Goal: Obtain resource: Download file/media

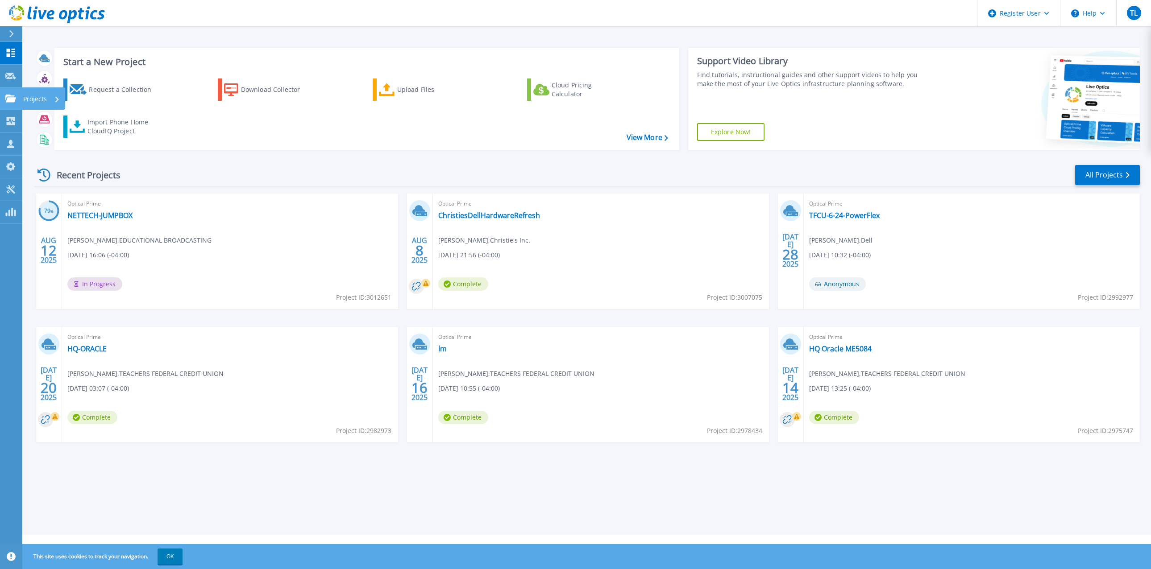
click at [4, 96] on link "Projects Projects" at bounding box center [11, 98] width 22 height 23
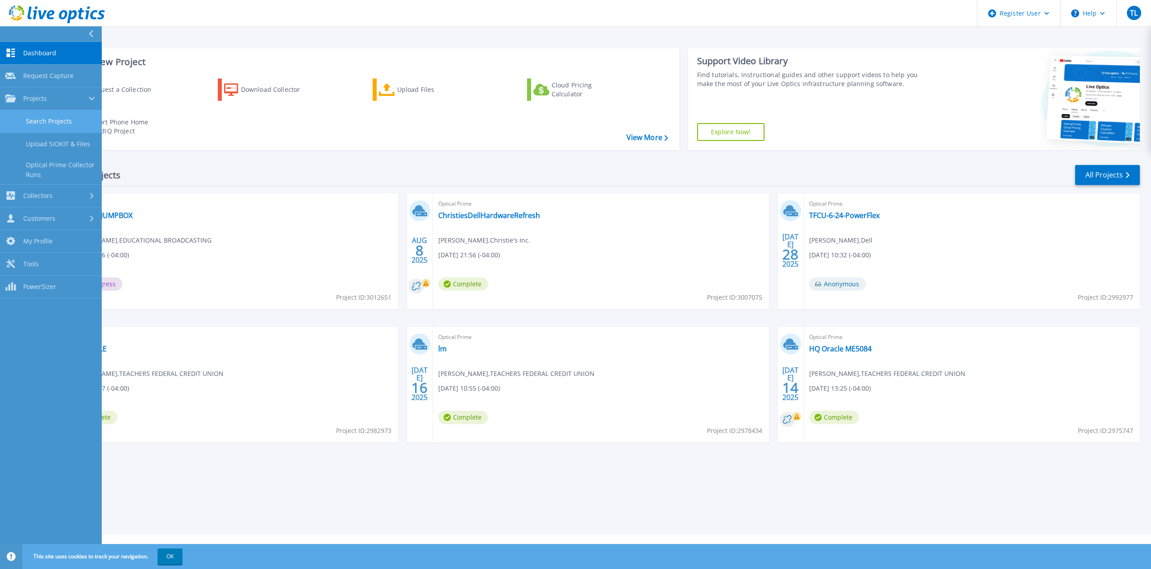
click at [53, 123] on link "Search Projects" at bounding box center [51, 121] width 102 height 23
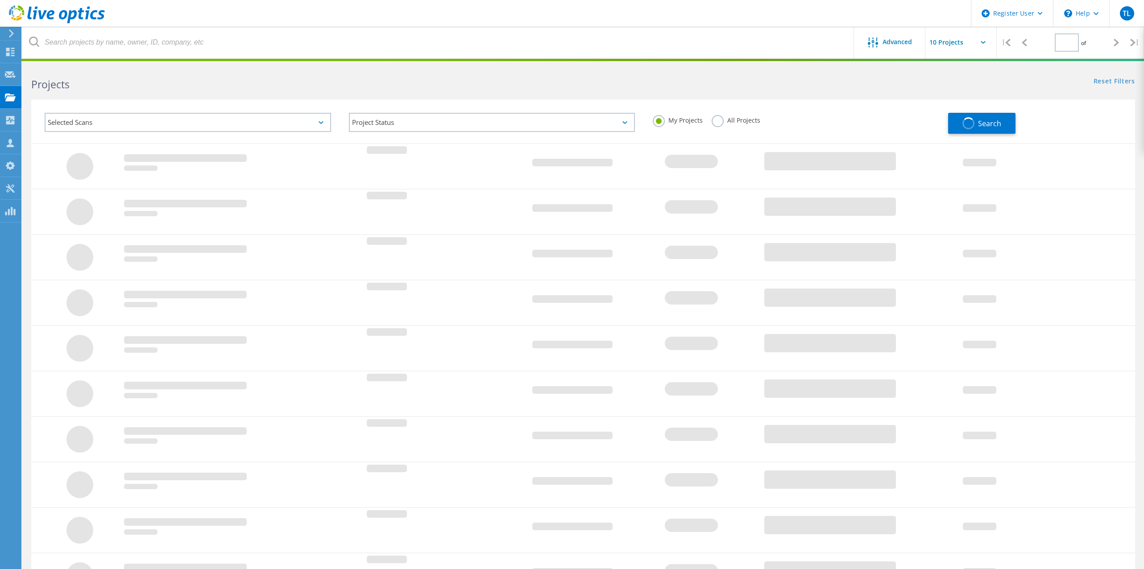
type input "1"
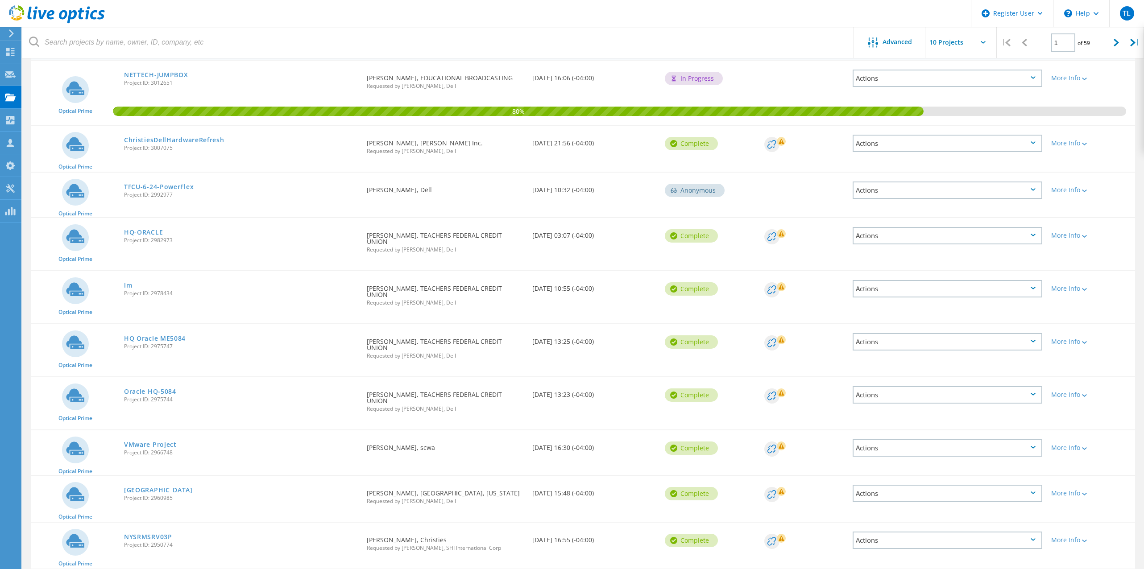
scroll to position [114, 0]
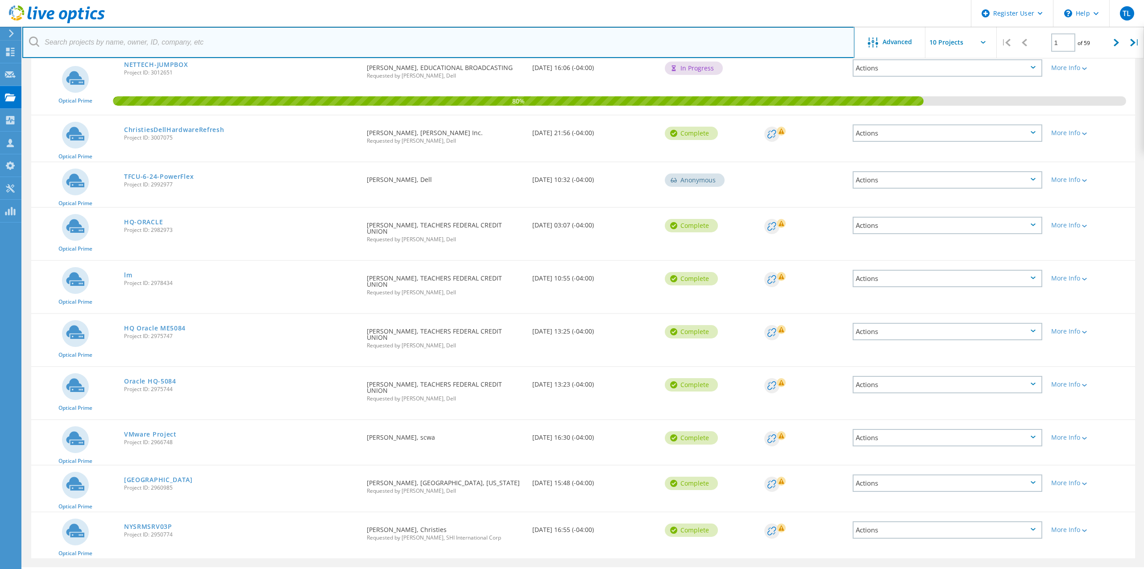
click at [195, 42] on input "text" at bounding box center [438, 42] width 832 height 31
type input "grassi"
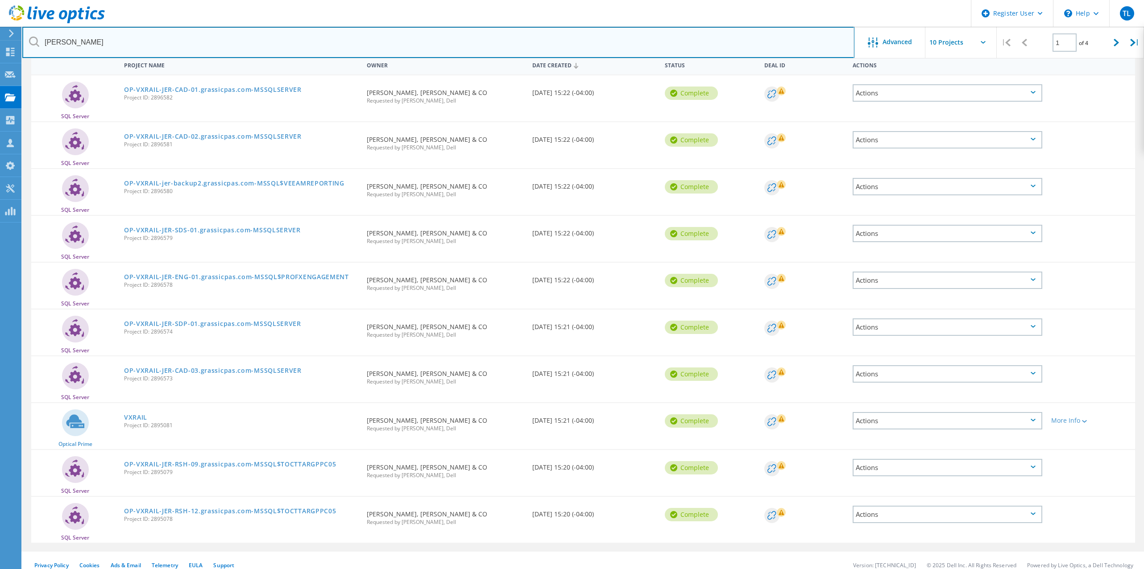
scroll to position [99, 0]
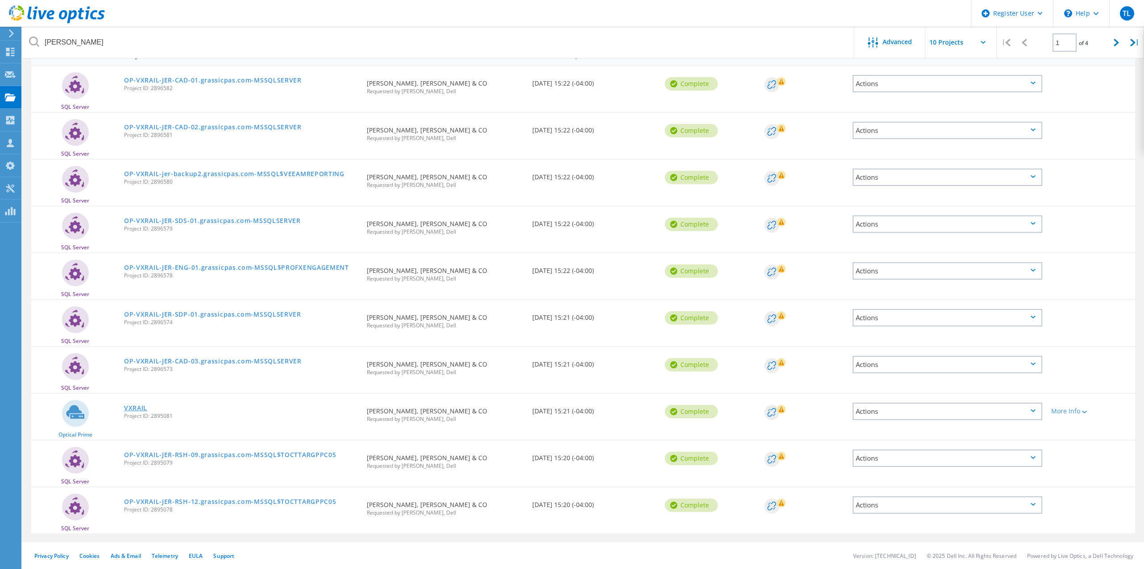
click at [135, 406] on link "VXRAIL" at bounding box center [135, 408] width 23 height 6
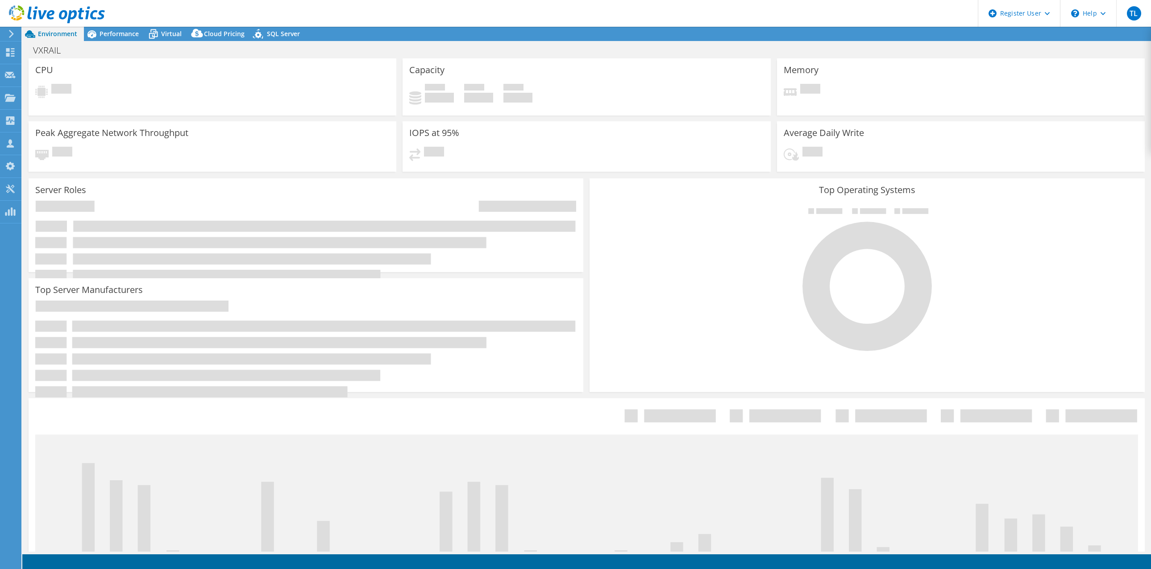
select select "USEast"
select select "USD"
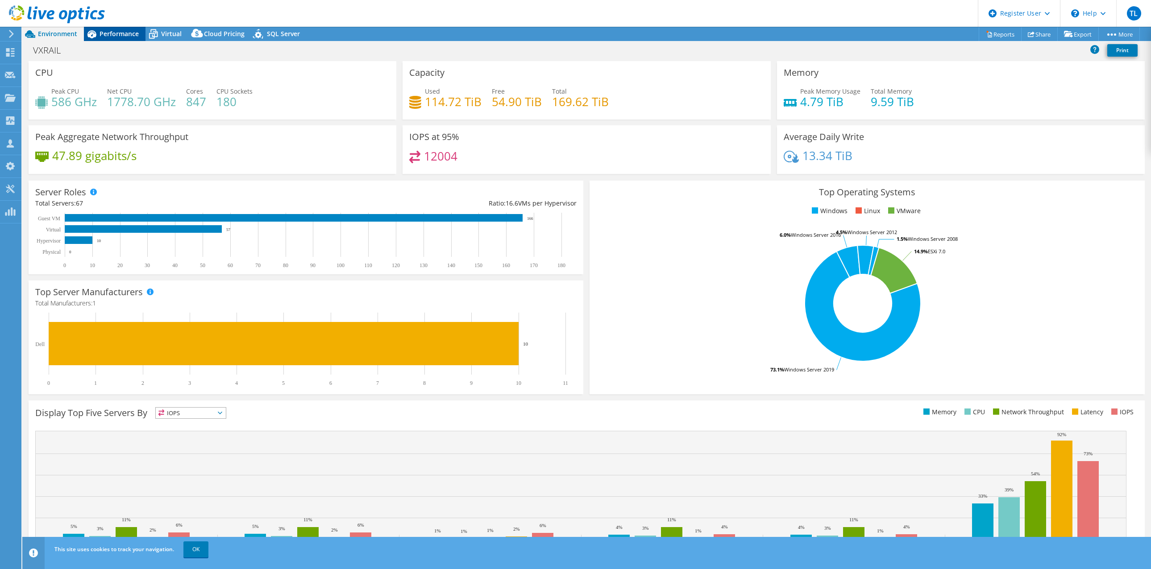
click at [124, 30] on span "Performance" at bounding box center [118, 33] width 39 height 8
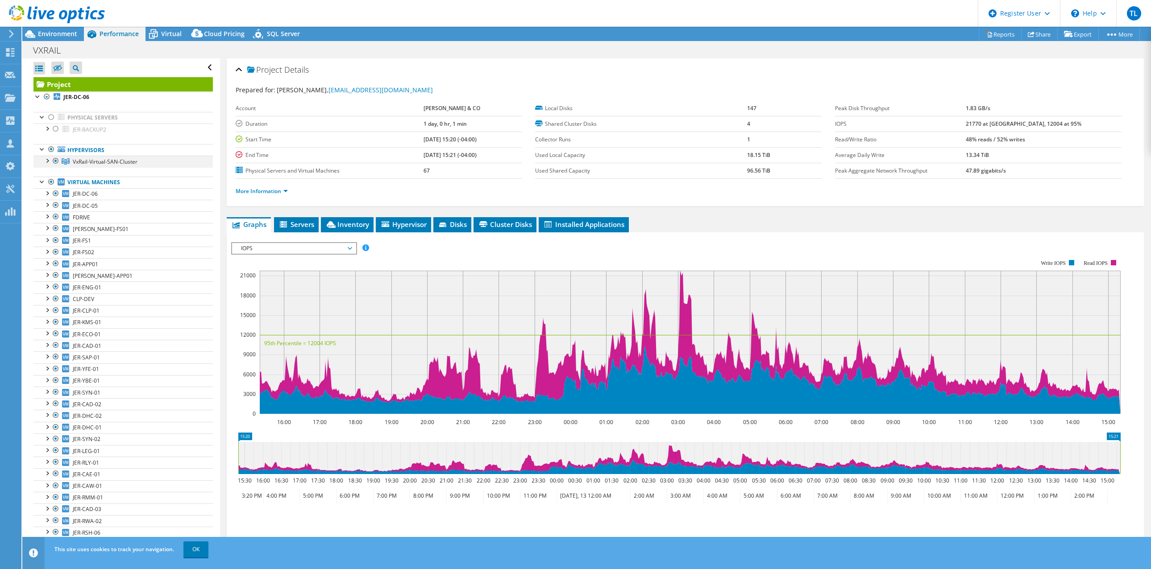
click at [49, 160] on div at bounding box center [46, 160] width 9 height 9
click at [117, 158] on span "VxRail-Virtual-SAN-Cluster" at bounding box center [105, 162] width 65 height 8
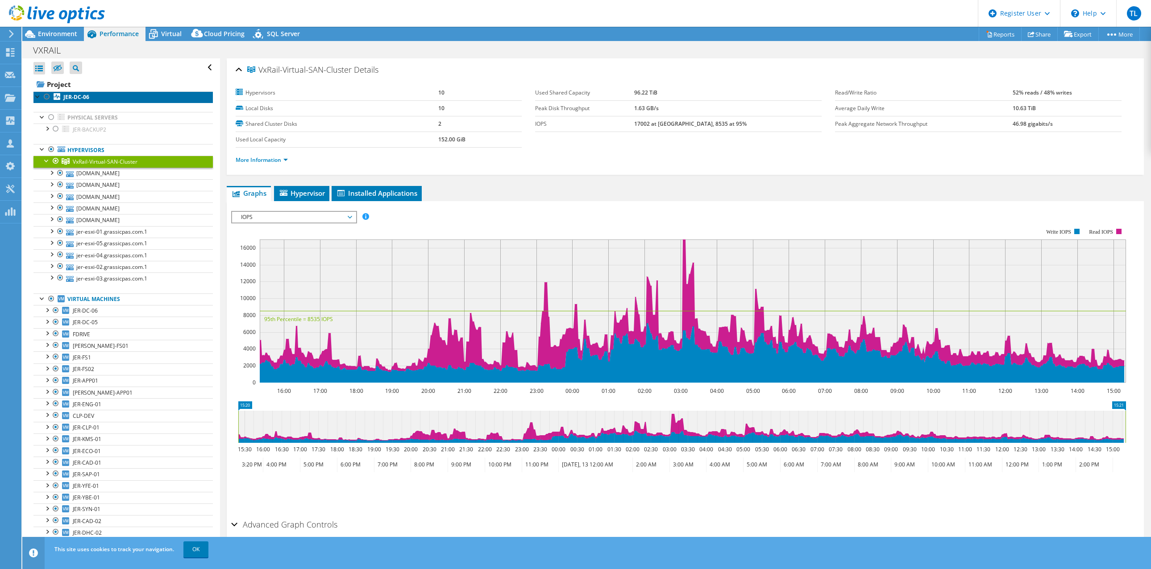
click at [81, 93] on b "JER-DC-06" at bounding box center [76, 97] width 26 height 8
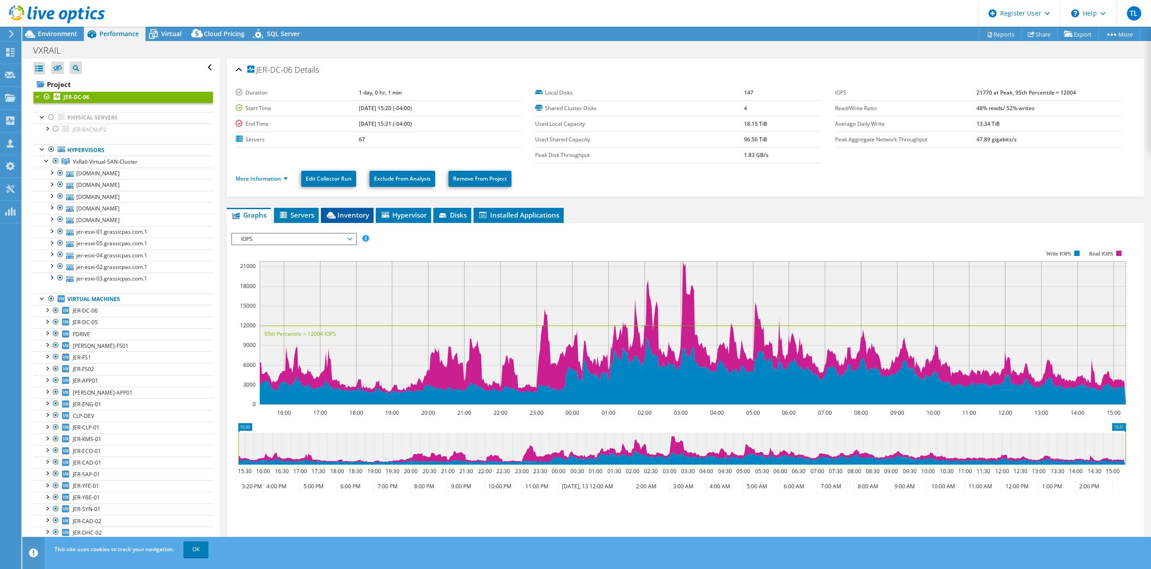
click at [352, 209] on li "Inventory" at bounding box center [347, 215] width 53 height 15
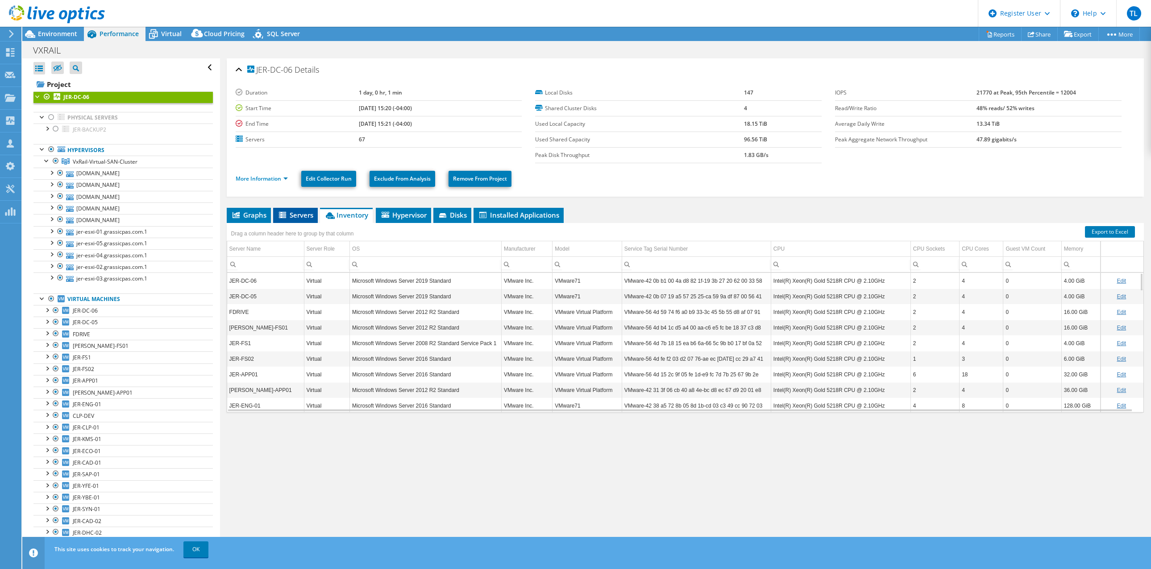
click at [298, 213] on span "Servers" at bounding box center [296, 215] width 36 height 9
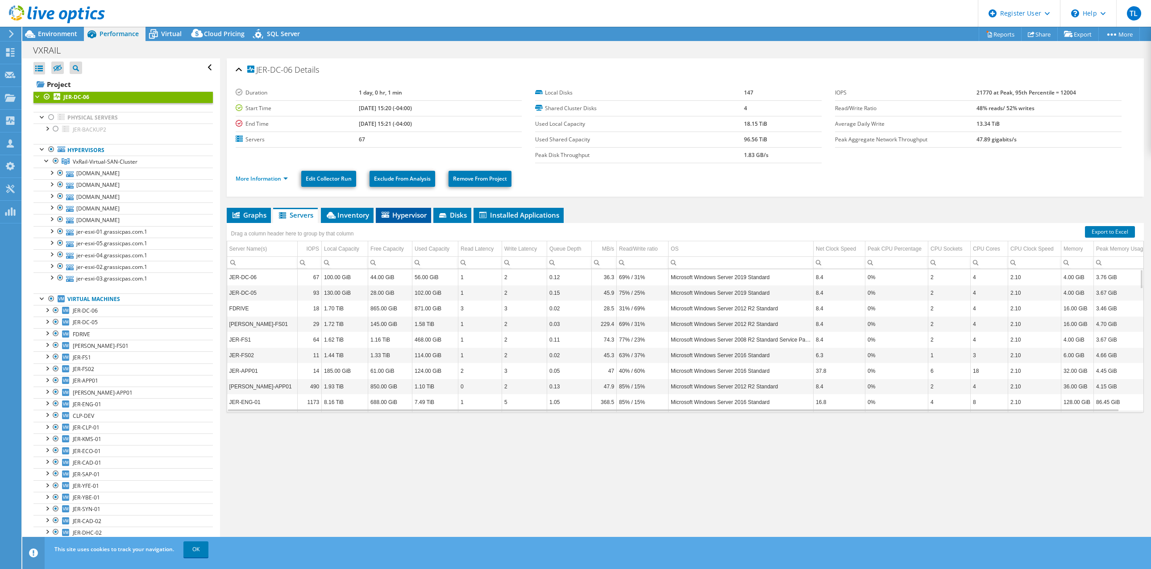
click at [401, 212] on span "Hypervisor" at bounding box center [403, 215] width 46 height 9
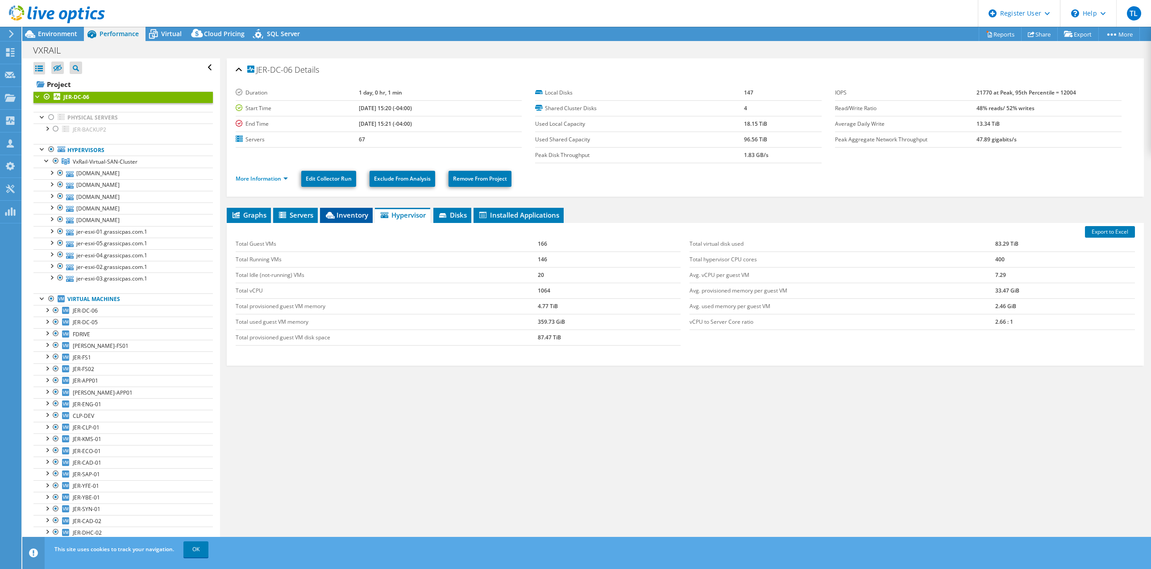
click at [346, 214] on span "Inventory" at bounding box center [346, 215] width 44 height 9
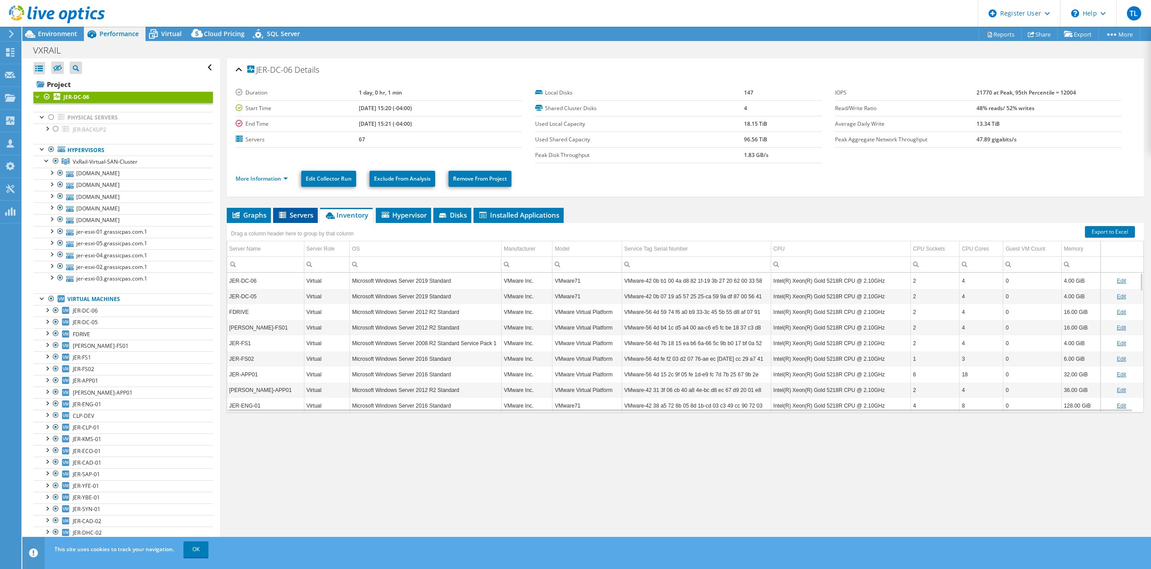
click at [305, 214] on span "Servers" at bounding box center [296, 215] width 36 height 9
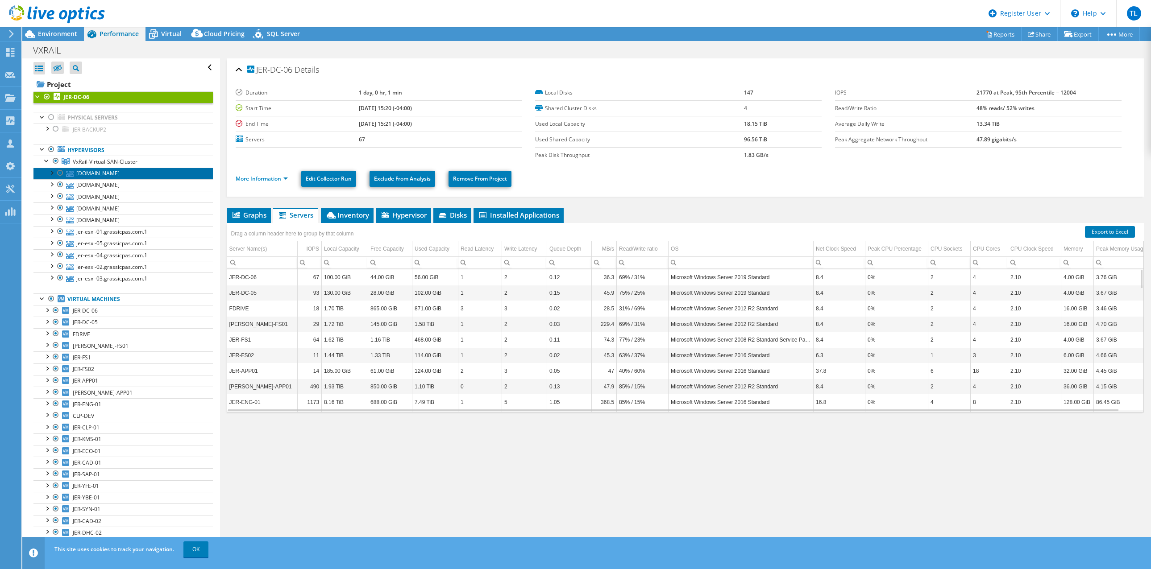
click at [99, 168] on link "[DOMAIN_NAME]" at bounding box center [122, 174] width 179 height 12
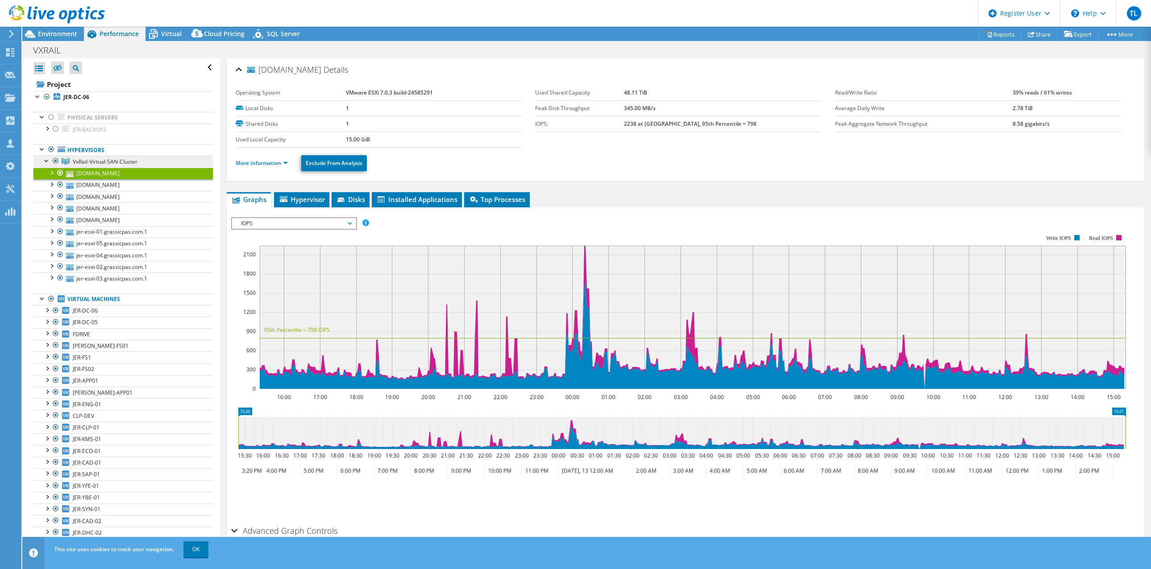
click at [115, 158] on span "VxRail-Virtual-SAN-Cluster" at bounding box center [105, 162] width 65 height 8
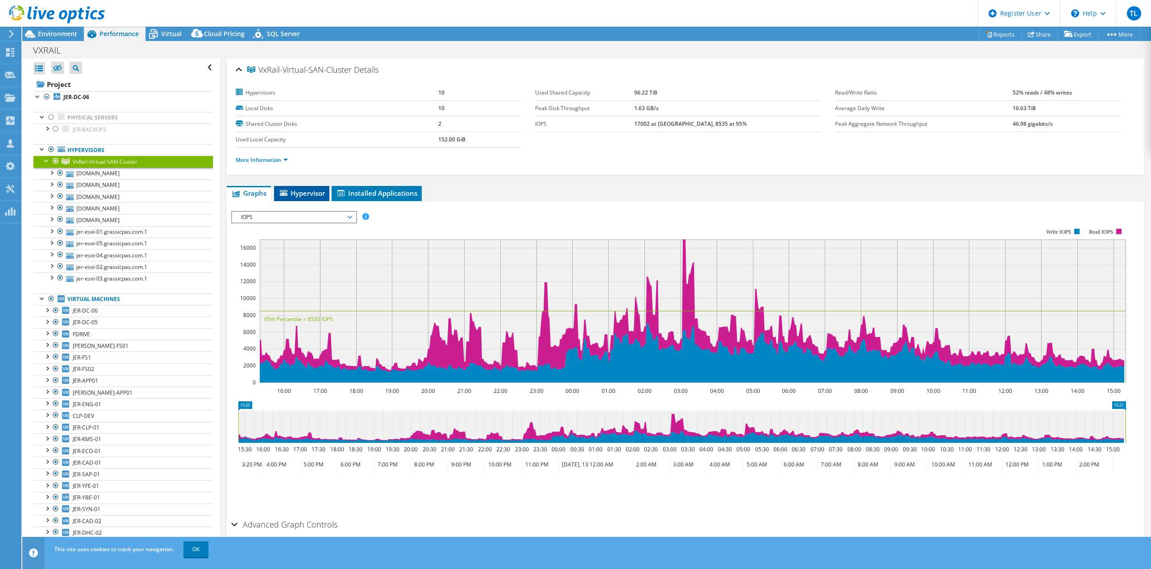
click at [303, 194] on span "Hypervisor" at bounding box center [301, 193] width 46 height 9
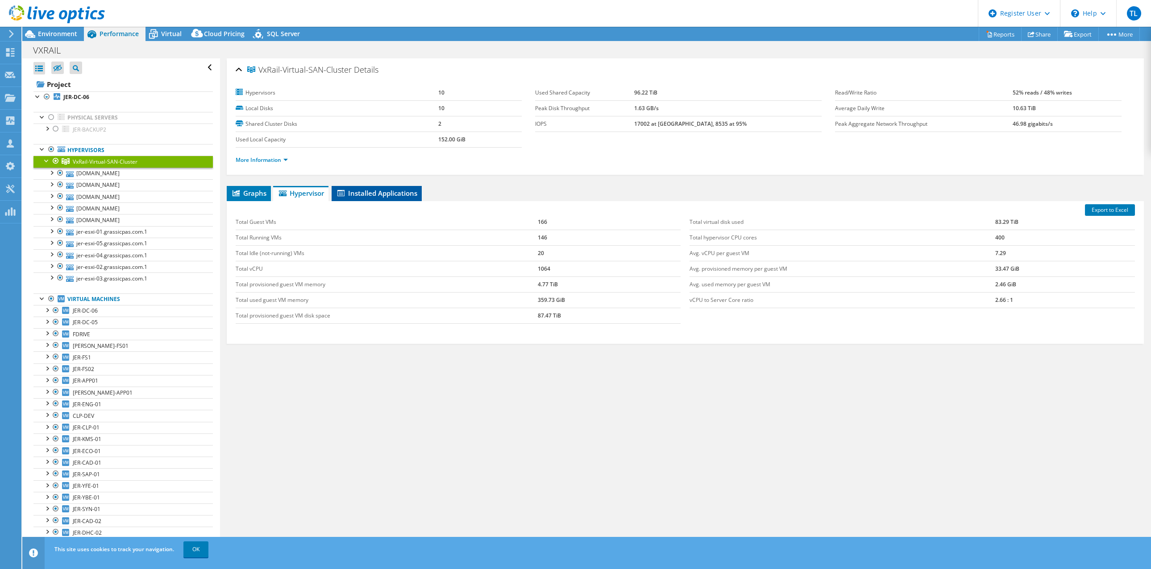
click at [378, 192] on span "Installed Applications" at bounding box center [376, 193] width 81 height 9
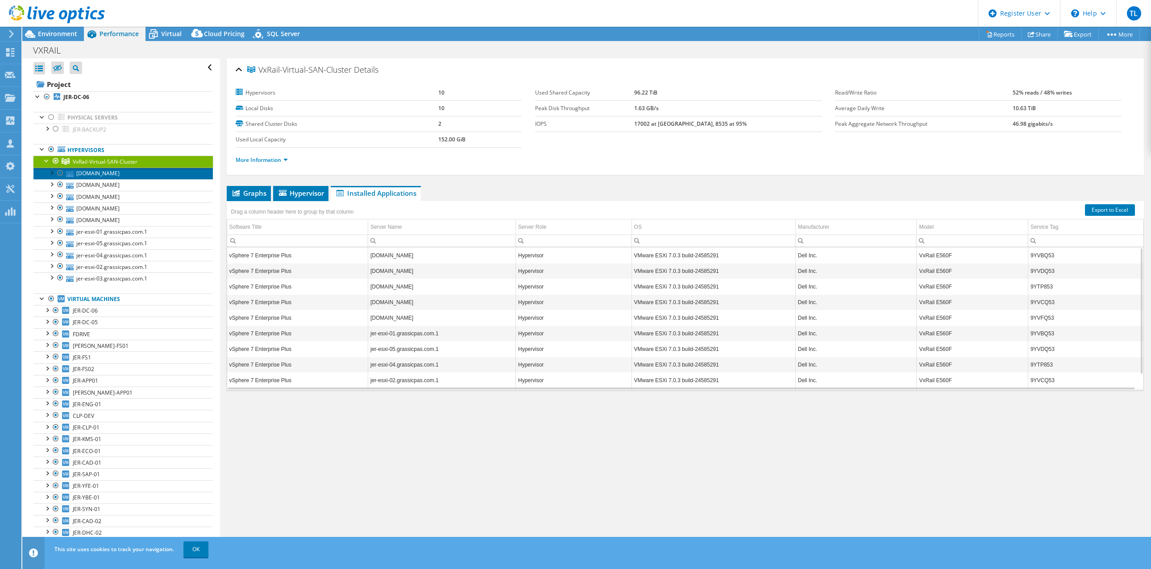
click at [90, 172] on link "[DOMAIN_NAME]" at bounding box center [122, 174] width 179 height 12
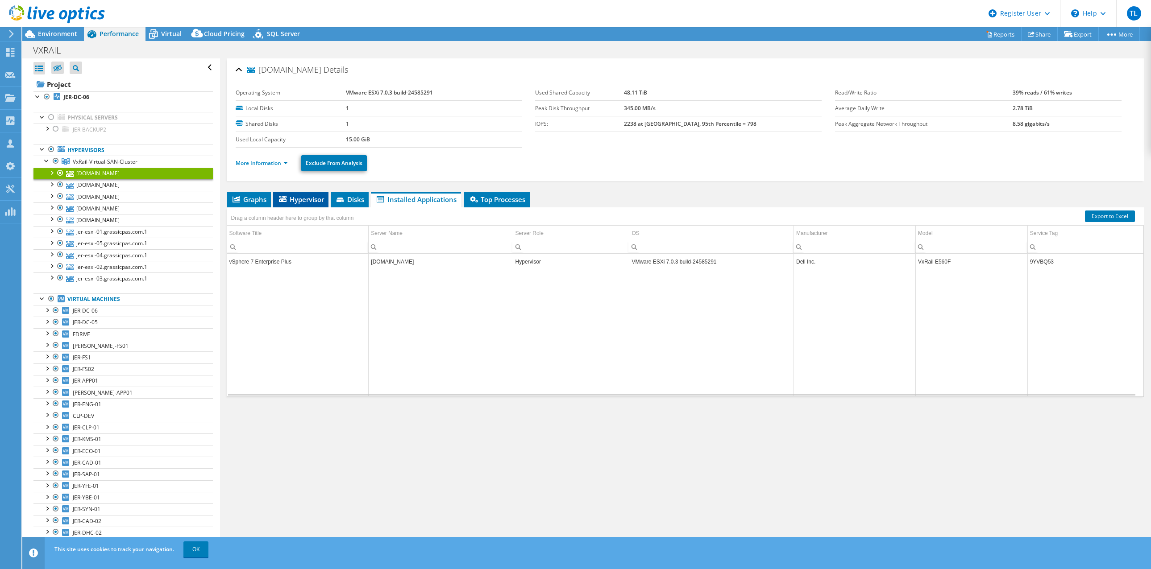
click at [305, 193] on li "Hypervisor" at bounding box center [300, 199] width 55 height 15
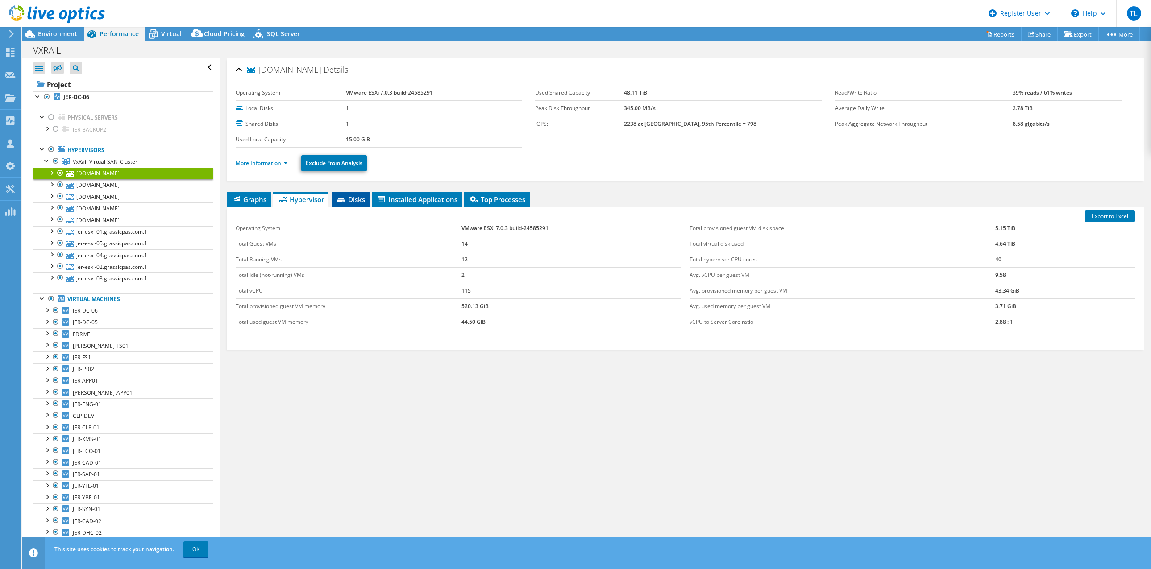
click at [356, 200] on span "Disks" at bounding box center [350, 199] width 29 height 9
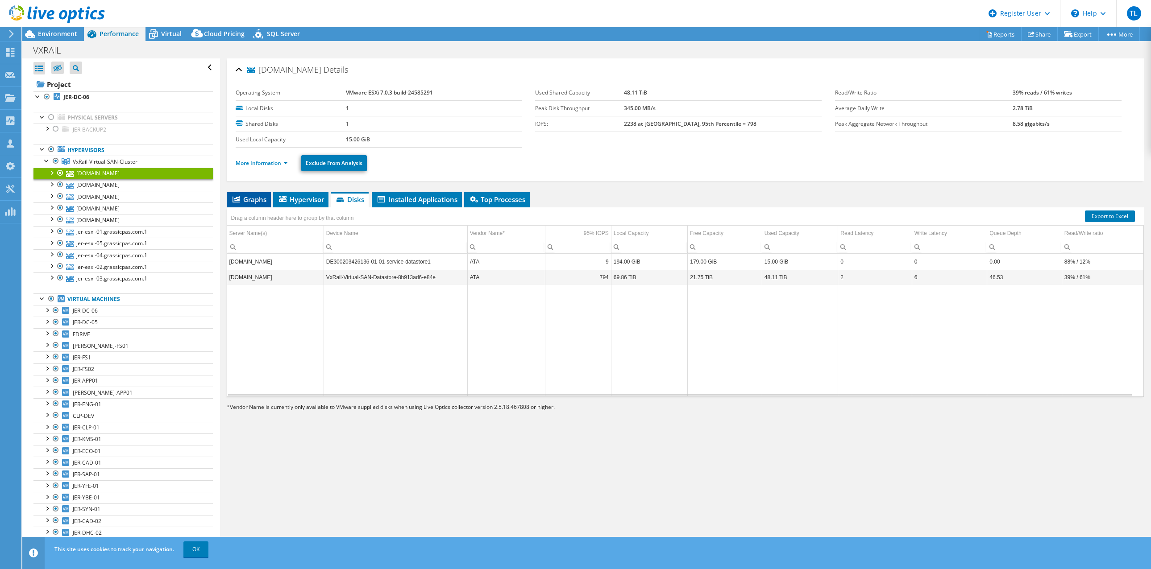
click at [261, 194] on li "Graphs" at bounding box center [249, 199] width 44 height 15
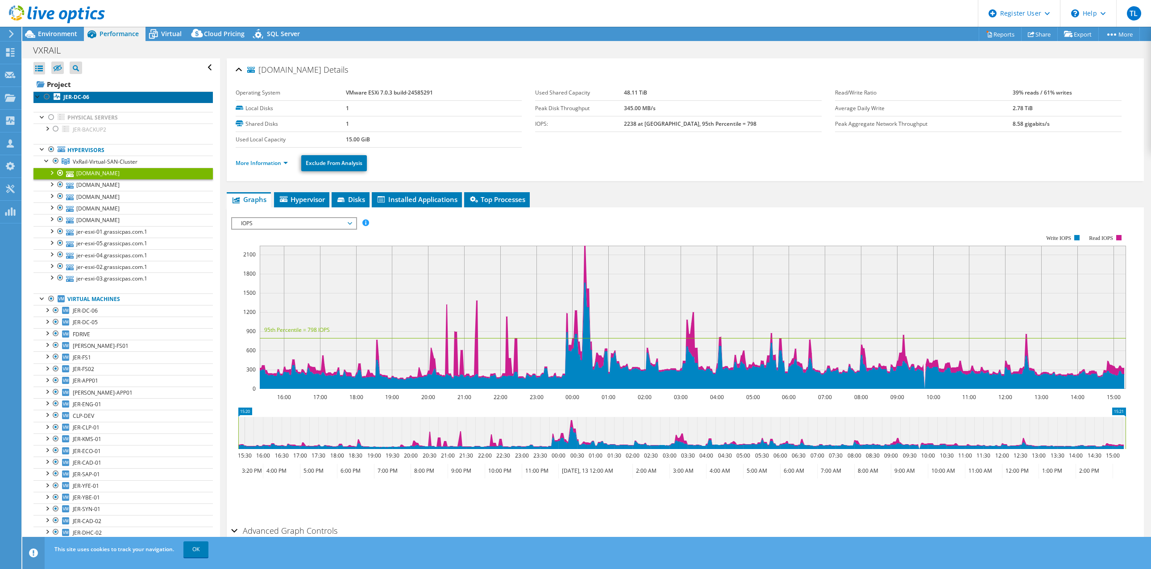
click at [75, 92] on link "JER-DC-06" at bounding box center [122, 97] width 179 height 12
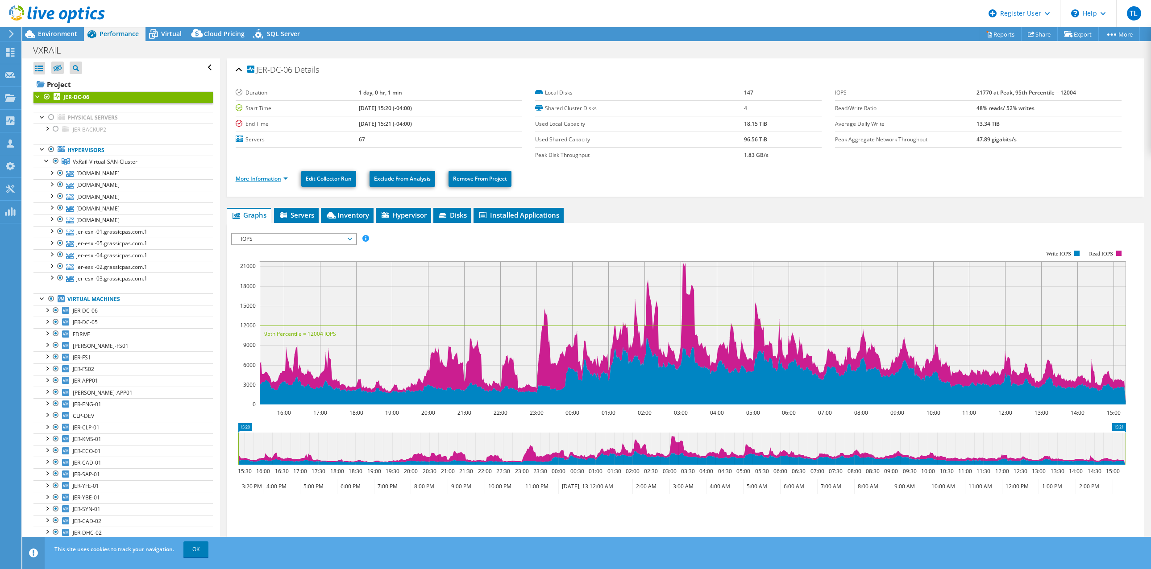
click at [269, 177] on link "More Information" at bounding box center [262, 179] width 52 height 8
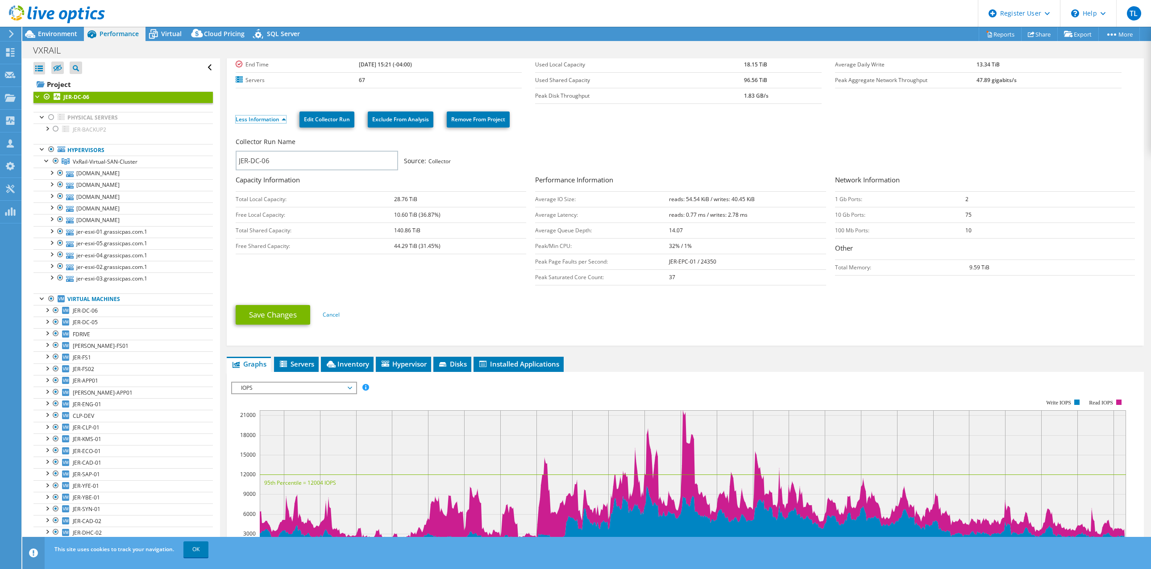
scroll to position [75, 0]
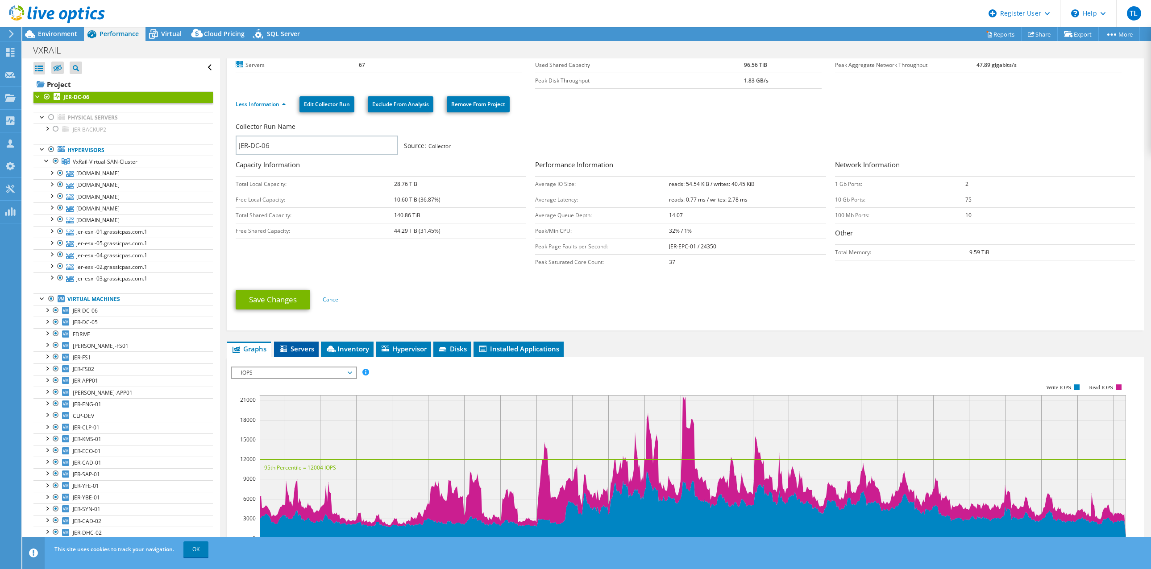
click at [306, 346] on span "Servers" at bounding box center [296, 348] width 36 height 9
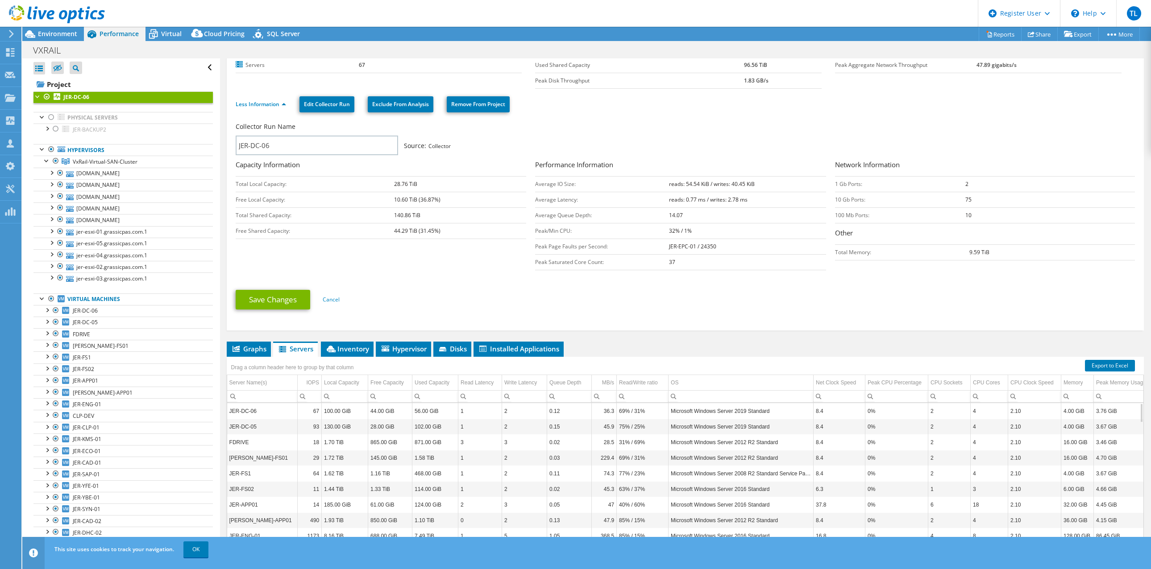
scroll to position [103, 0]
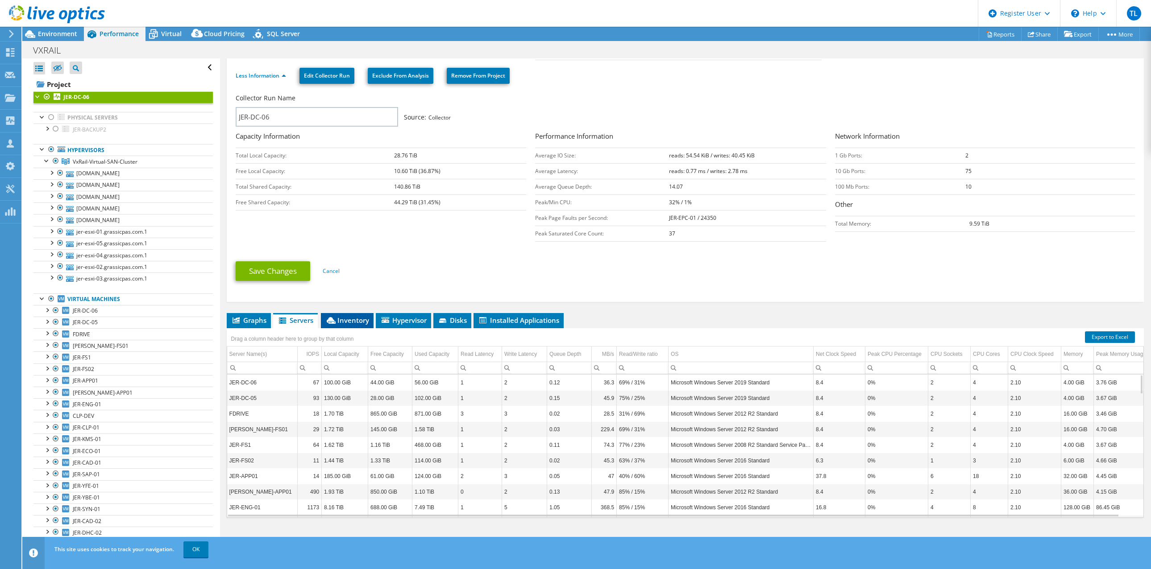
click at [352, 316] on span "Inventory" at bounding box center [347, 320] width 44 height 9
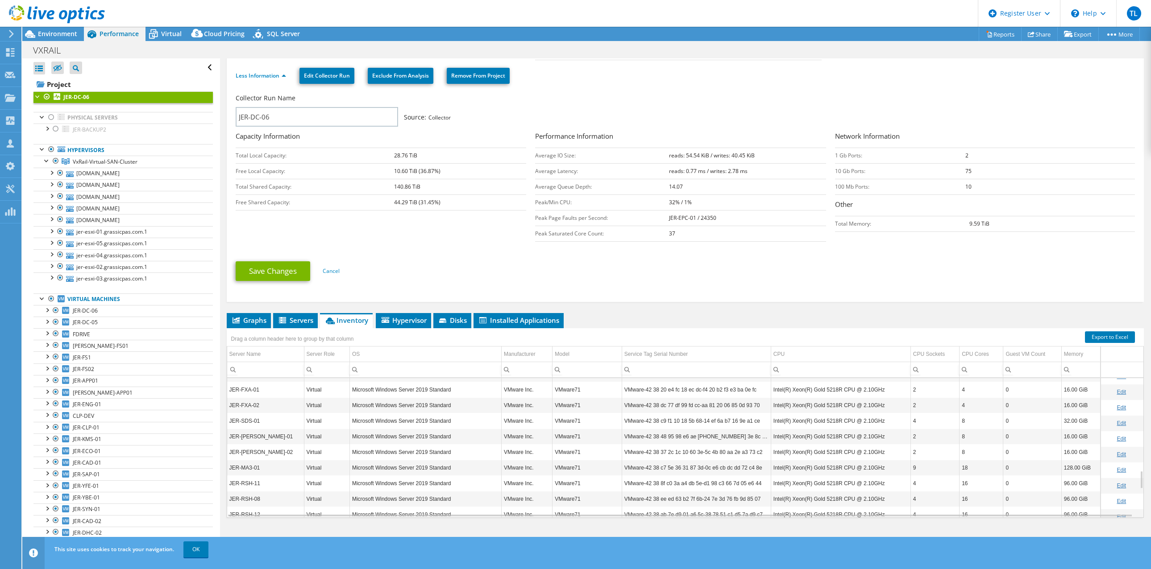
scroll to position [911, 0]
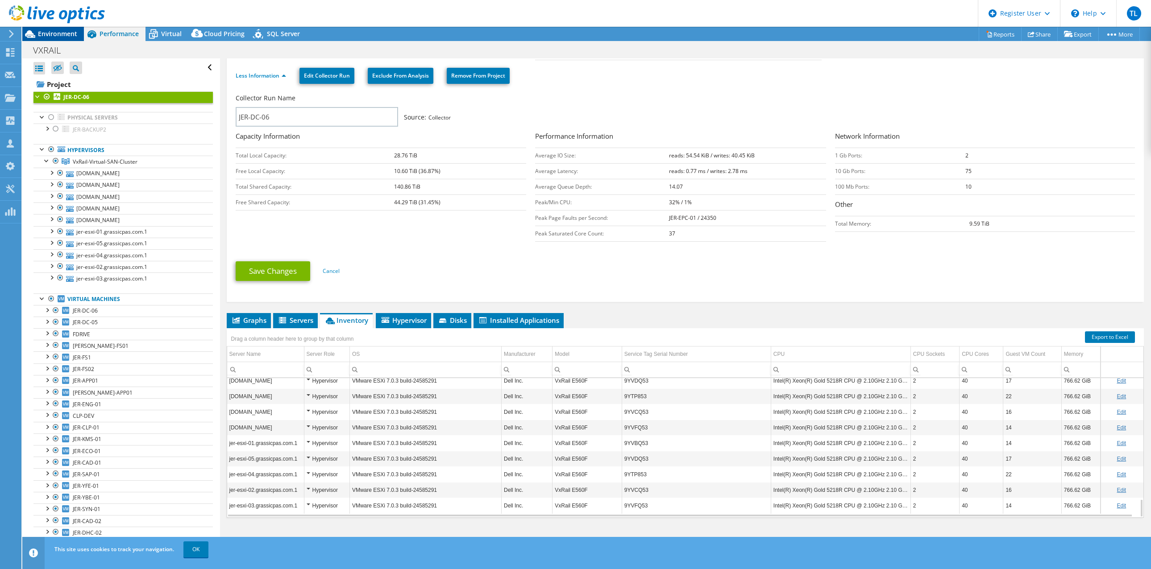
click at [66, 33] on span "Environment" at bounding box center [57, 33] width 39 height 8
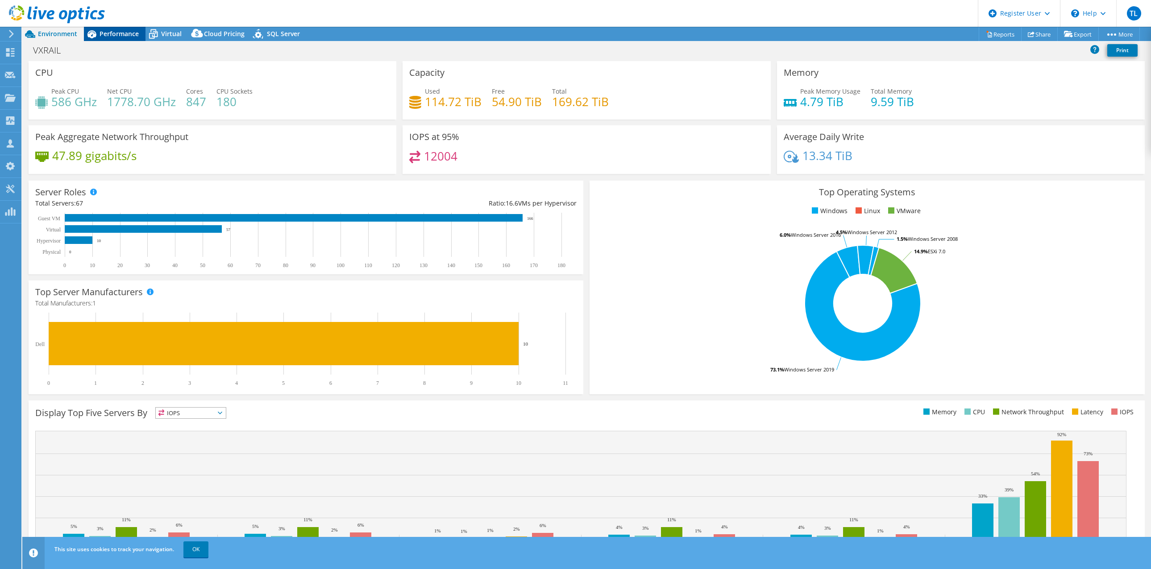
click at [120, 29] on div "Performance" at bounding box center [115, 34] width 62 height 14
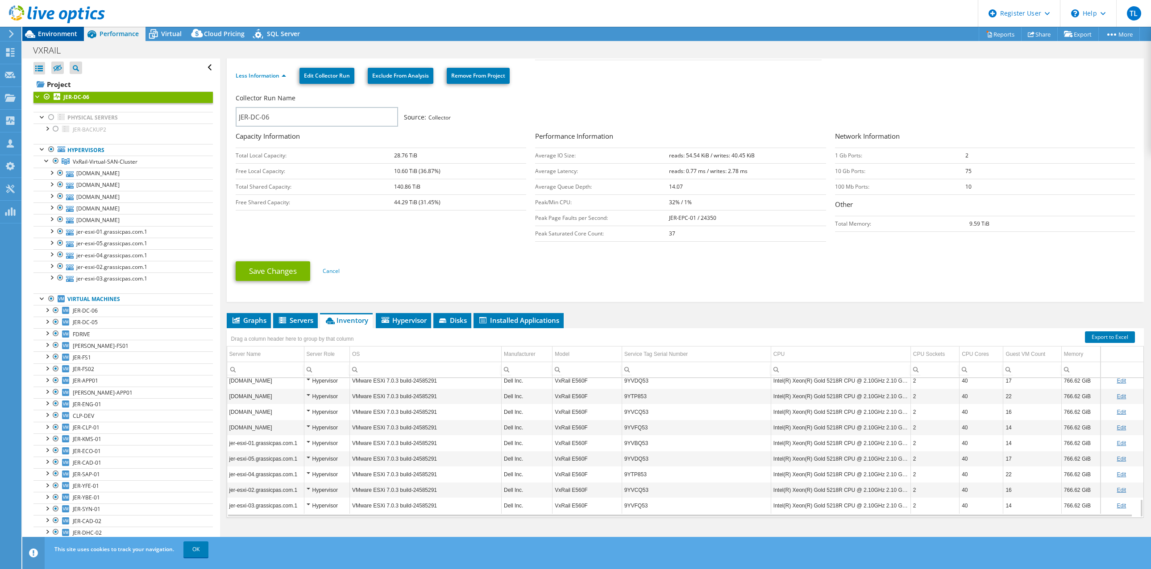
click at [62, 30] on span "Environment" at bounding box center [57, 33] width 39 height 8
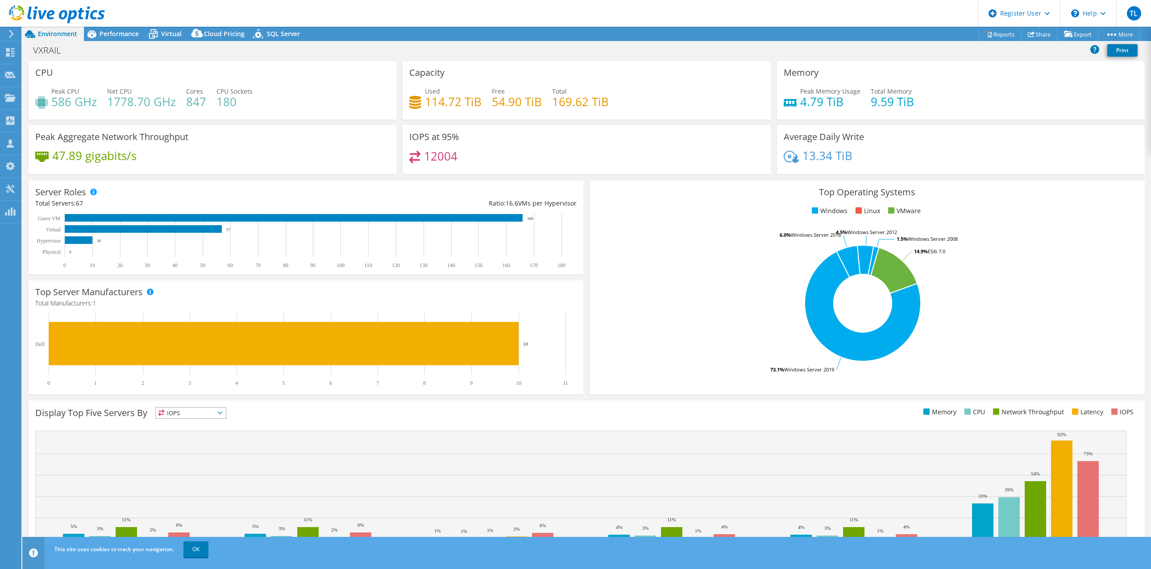
scroll to position [15, 0]
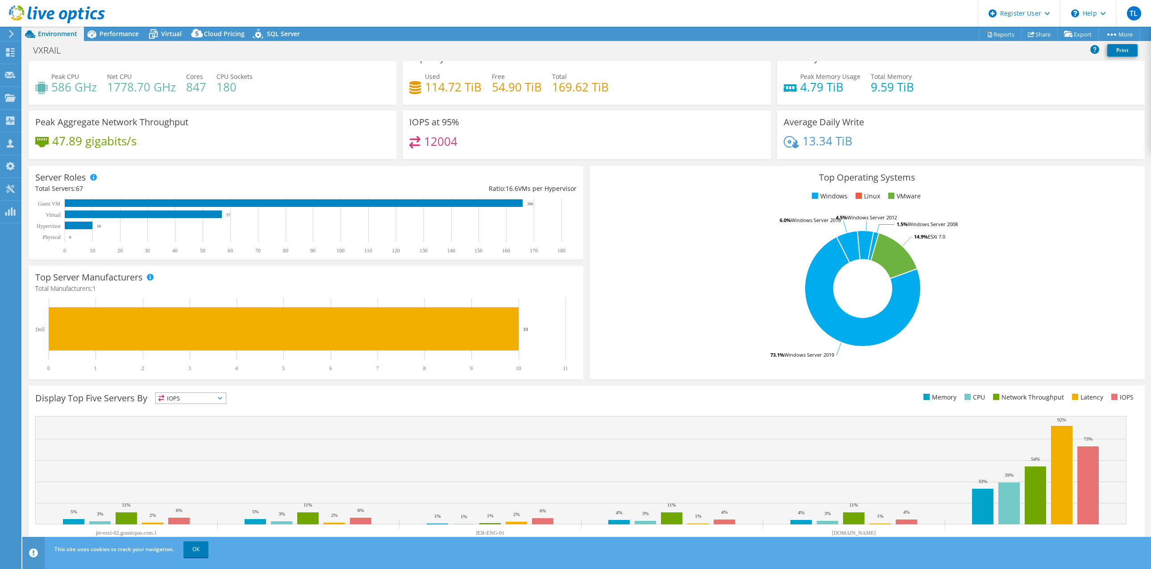
click at [628, 365] on rect at bounding box center [862, 289] width 533 height 156
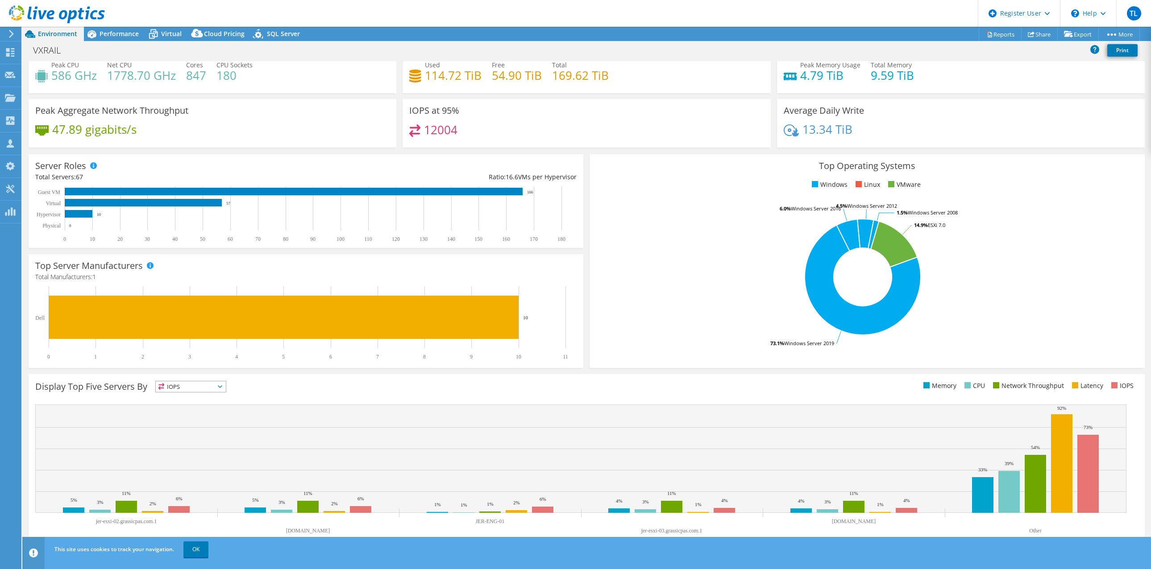
scroll to position [0, 0]
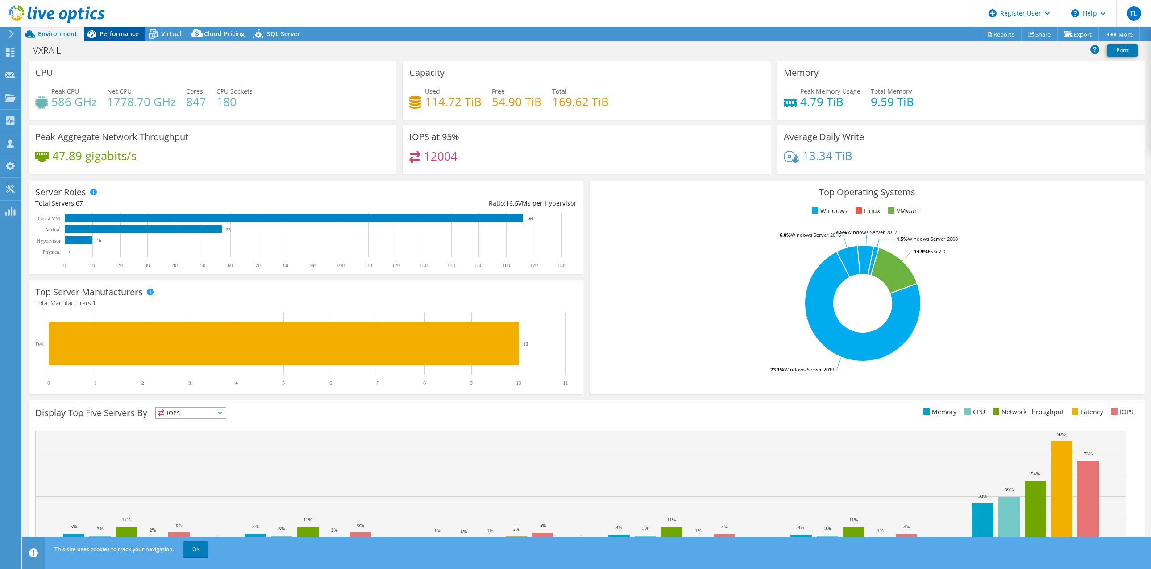
click at [126, 33] on span "Performance" at bounding box center [118, 33] width 39 height 8
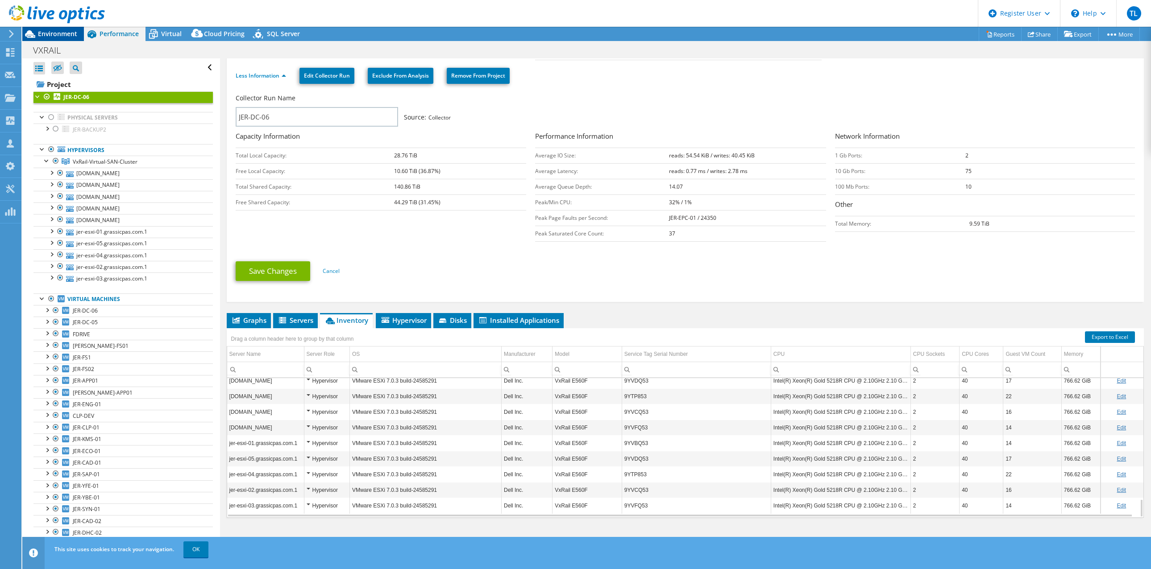
click at [76, 33] on span "Environment" at bounding box center [57, 33] width 39 height 8
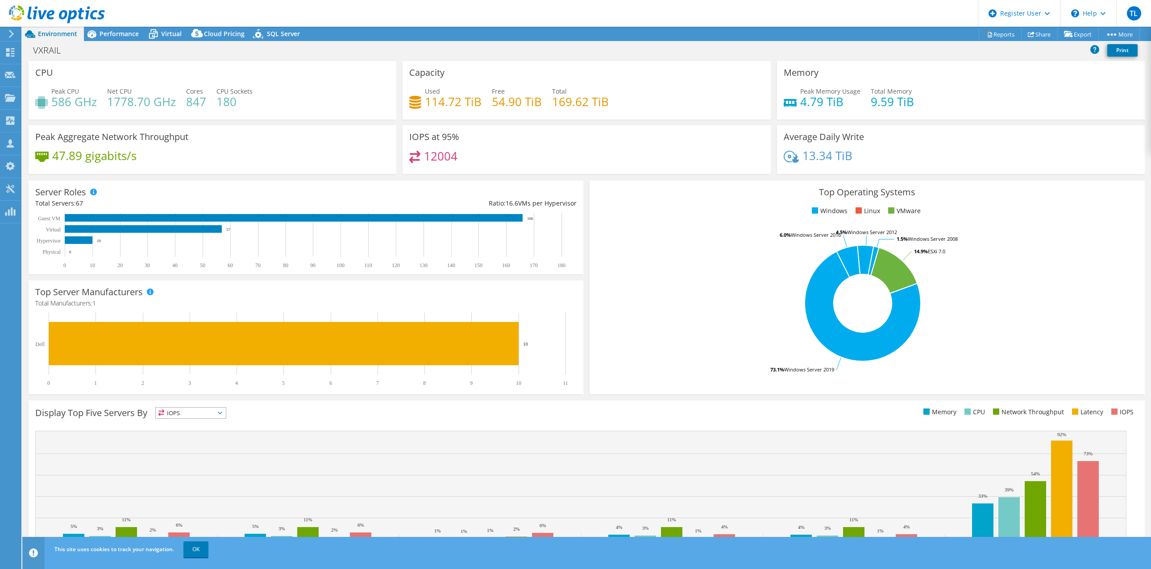
click at [280, 76] on div "CPU Peak CPU 586 GHz Net CPU 1778.70 GHz Cores 847 CPU Sockets 180" at bounding box center [213, 90] width 368 height 58
click at [144, 31] on div "Performance" at bounding box center [115, 34] width 62 height 14
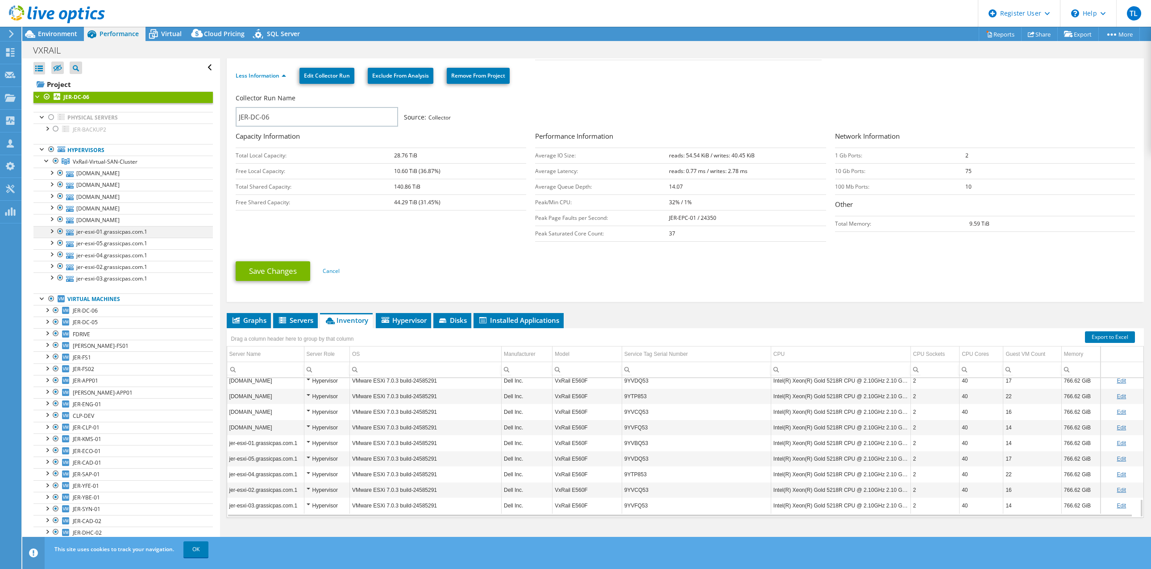
click at [53, 229] on div at bounding box center [51, 230] width 9 height 9
click at [301, 318] on span "Servers" at bounding box center [296, 320] width 36 height 9
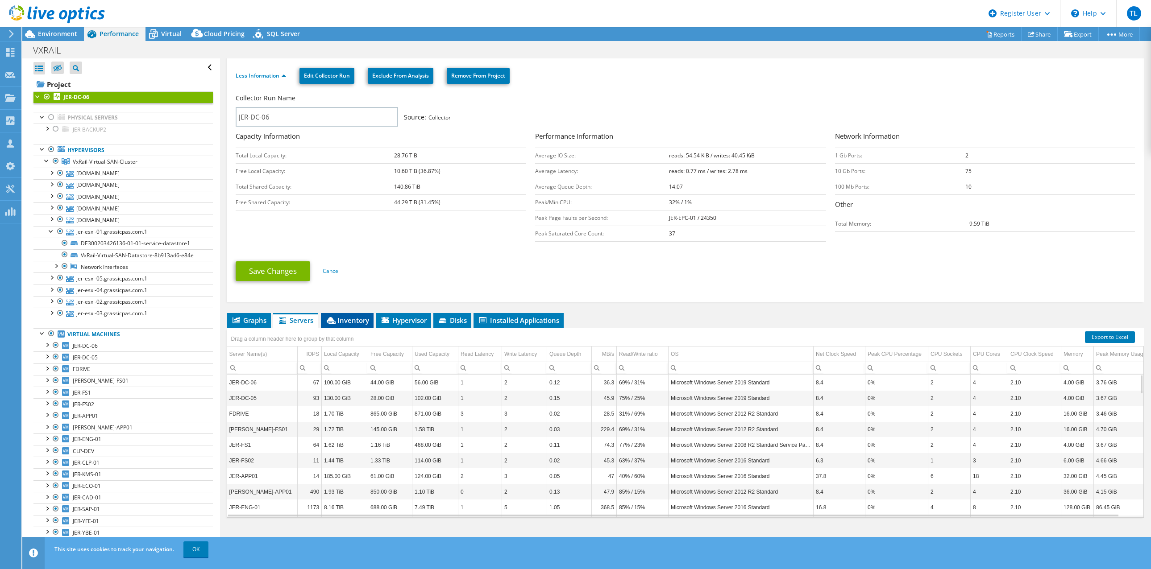
click at [354, 319] on span "Inventory" at bounding box center [347, 320] width 44 height 9
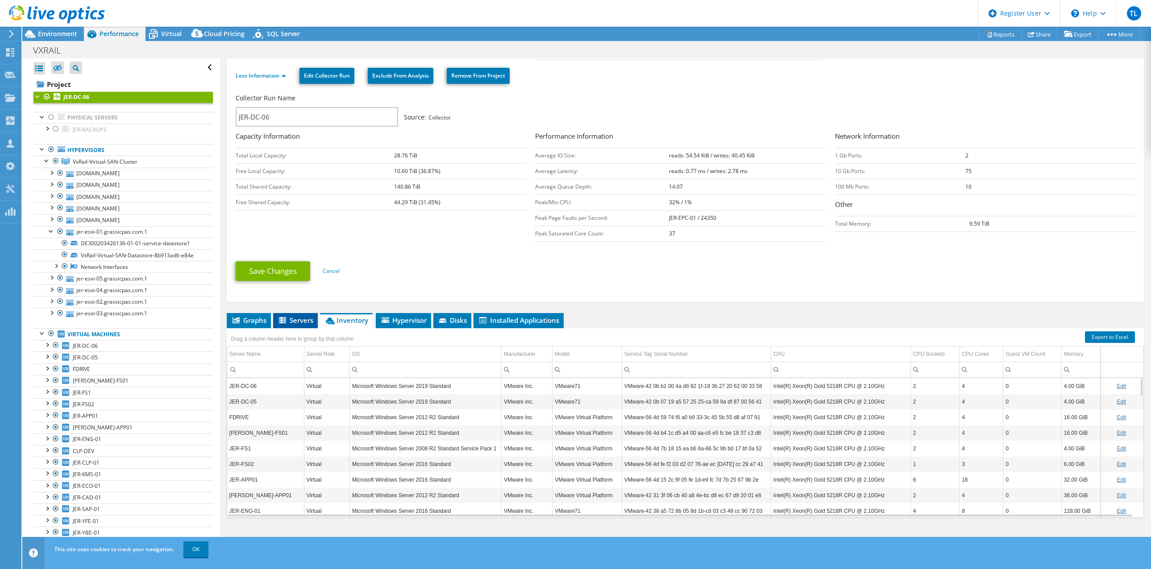
click at [298, 317] on span "Servers" at bounding box center [296, 320] width 36 height 9
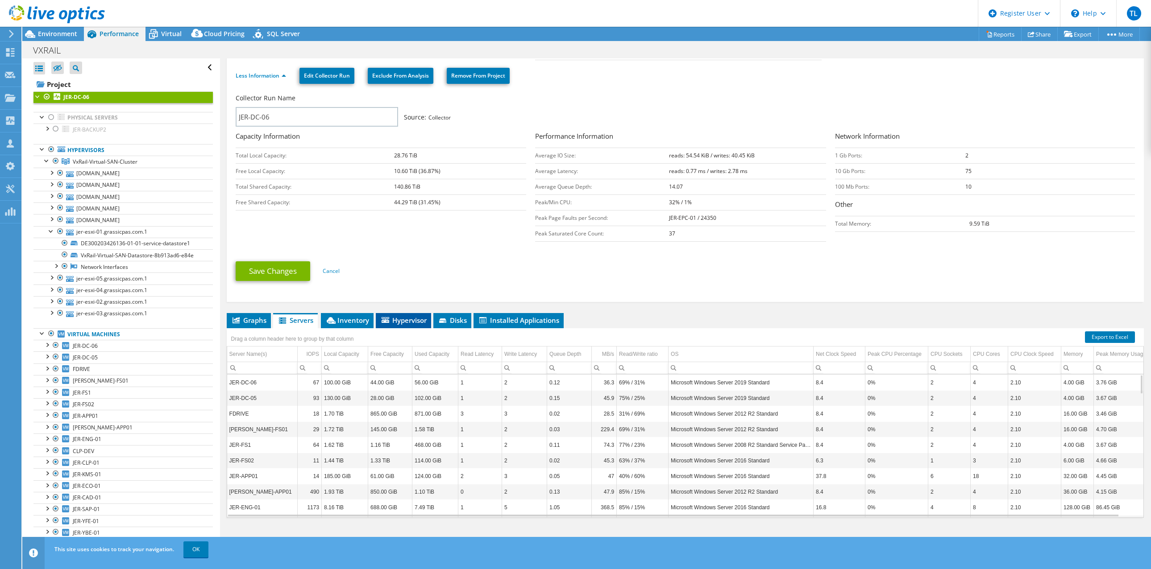
click at [404, 319] on span "Hypervisor" at bounding box center [403, 320] width 46 height 9
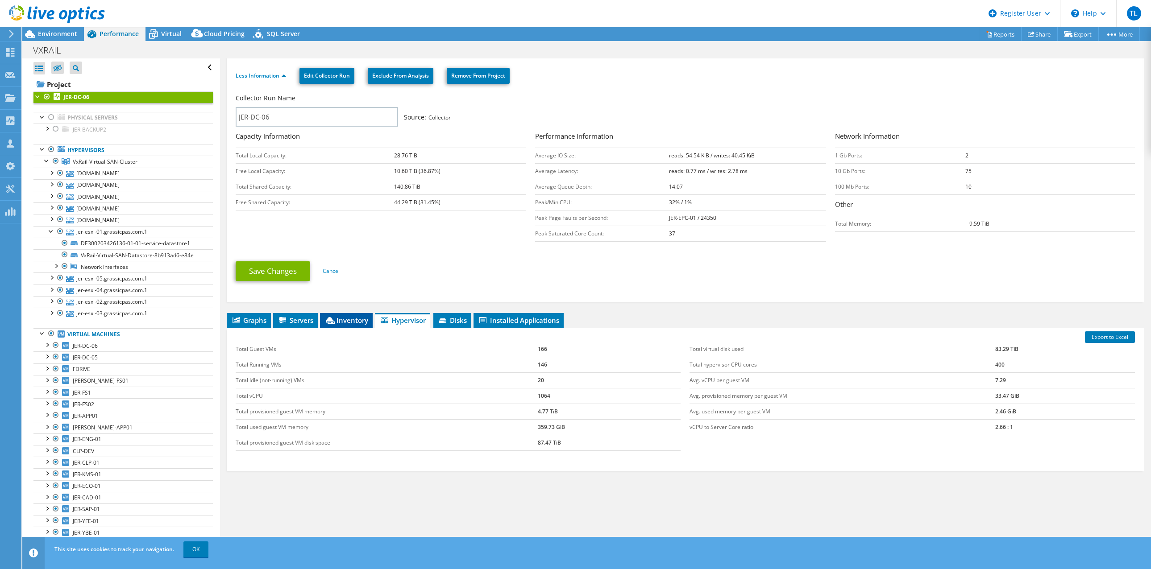
click at [354, 317] on span "Inventory" at bounding box center [346, 320] width 44 height 9
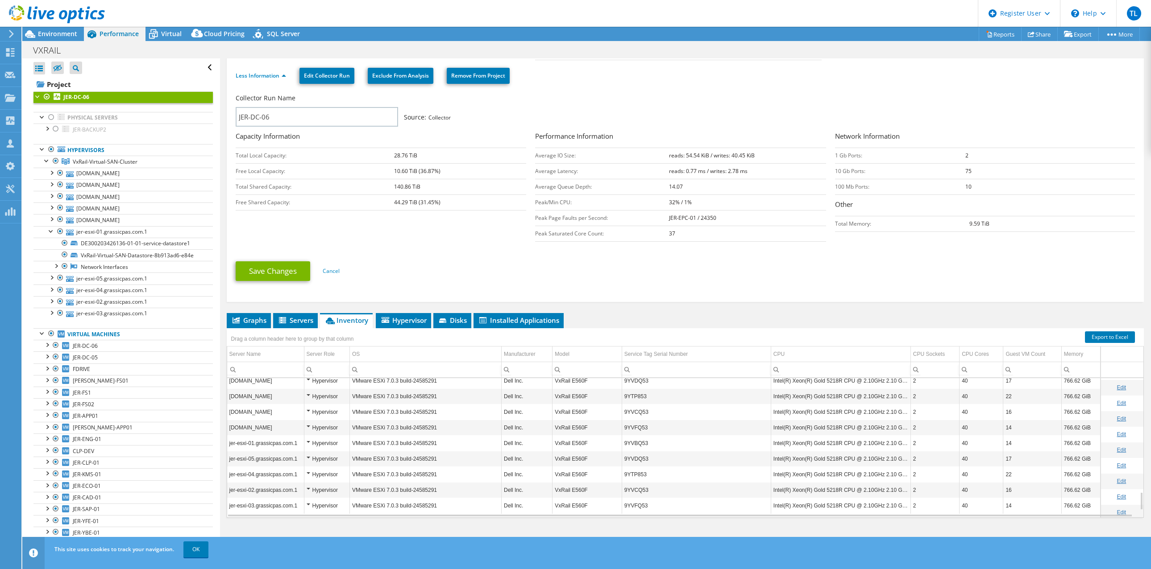
scroll to position [88, 0]
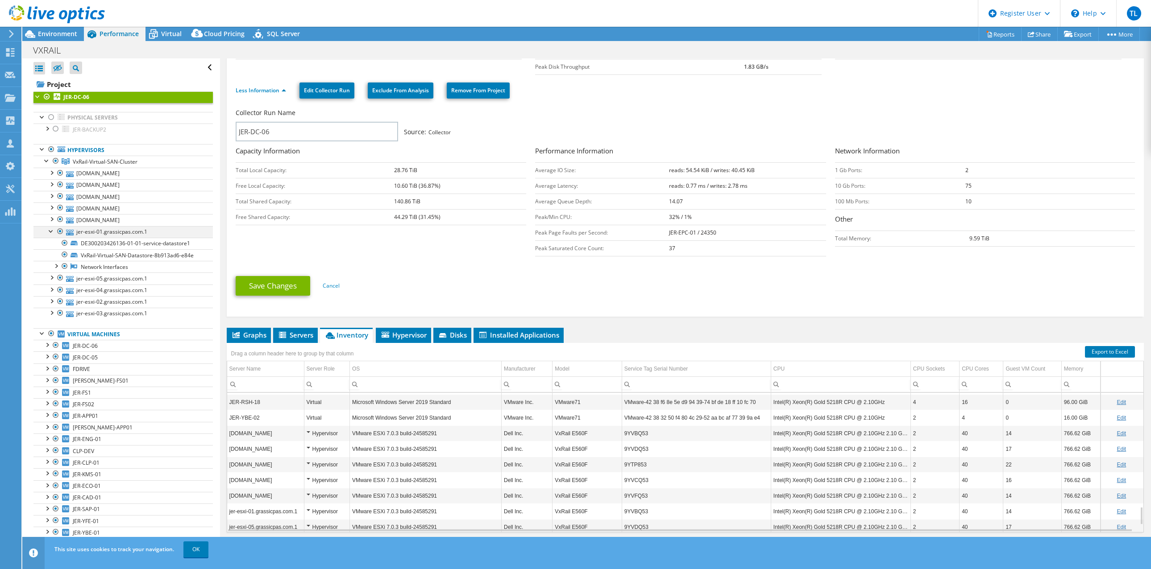
click at [48, 232] on div at bounding box center [51, 230] width 9 height 9
click at [50, 129] on div at bounding box center [46, 128] width 9 height 9
click at [1110, 352] on link "Export to Excel" at bounding box center [1110, 352] width 50 height 12
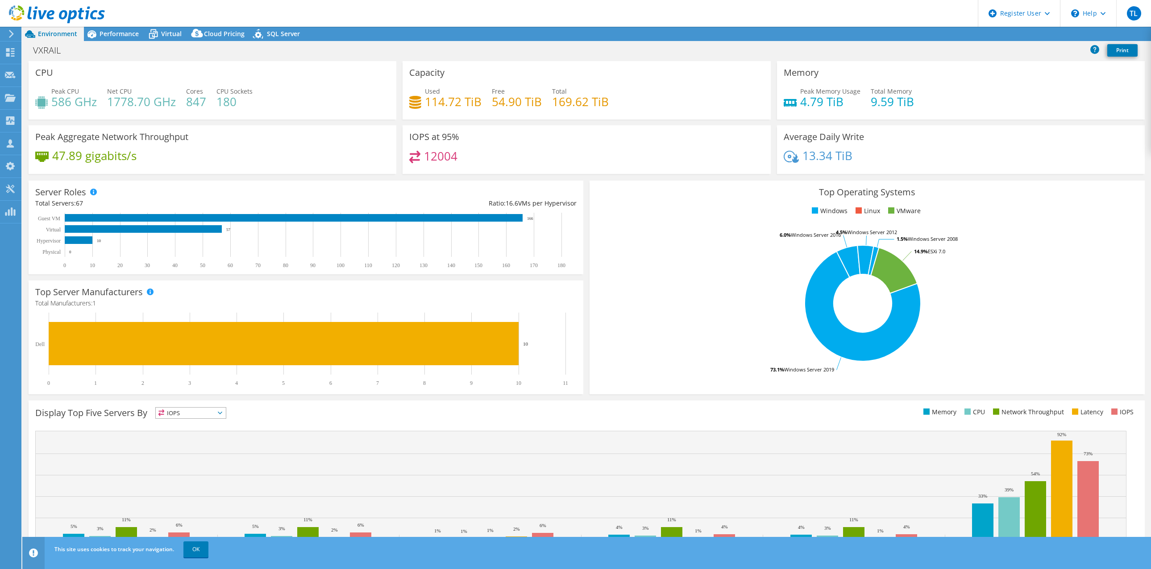
select select "USEast"
select select "USD"
click at [116, 33] on span "Performance" at bounding box center [118, 33] width 39 height 8
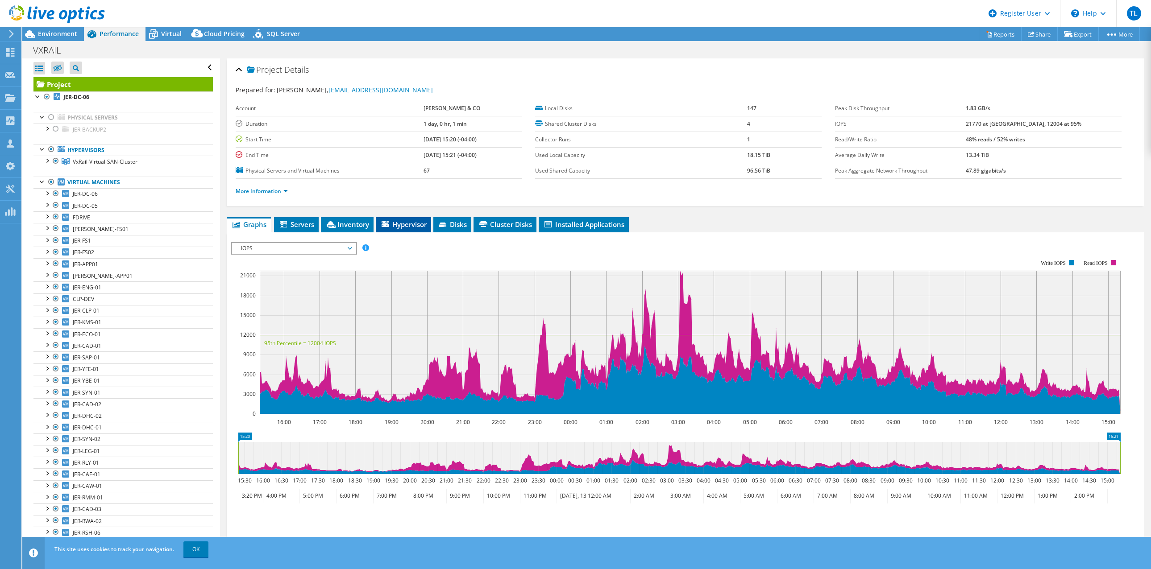
click at [399, 223] on span "Hypervisor" at bounding box center [403, 224] width 46 height 9
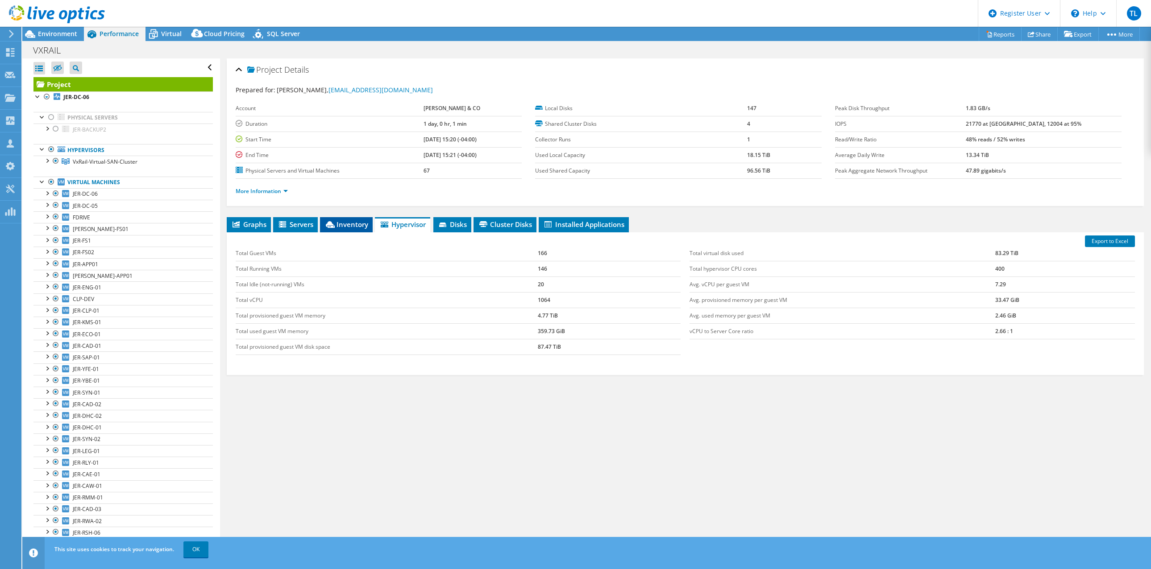
click at [350, 224] on span "Inventory" at bounding box center [346, 224] width 44 height 9
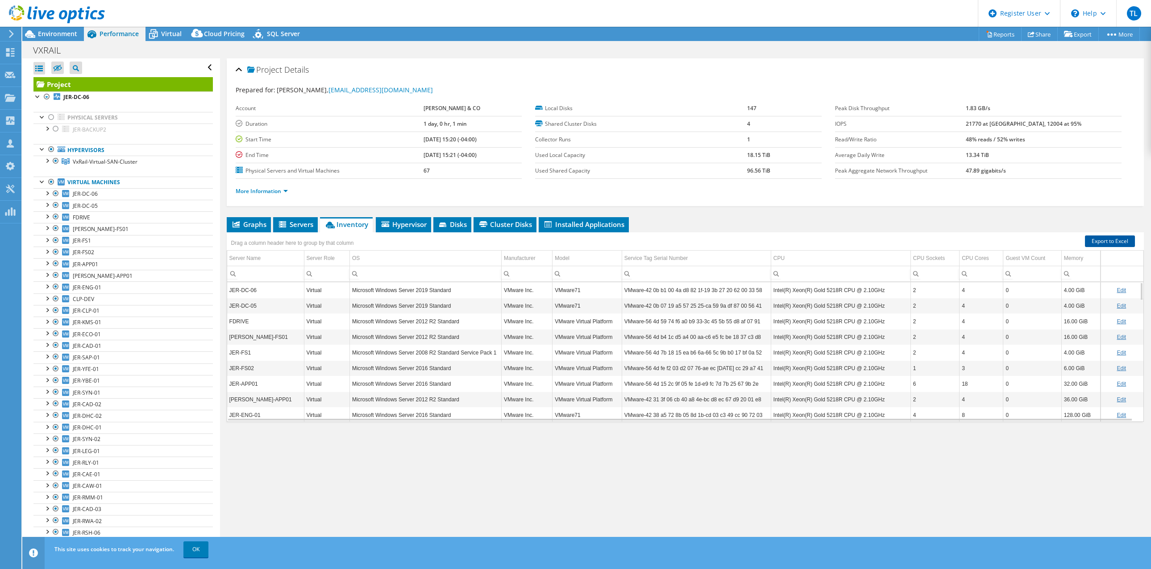
click at [1105, 237] on link "Export to Excel" at bounding box center [1110, 242] width 50 height 12
click at [1122, 48] on div "VXRAIL Print" at bounding box center [586, 50] width 1128 height 17
click at [638, 378] on td "VMware-56 4d 15 2c 9f 05 fe 1d-e9 fc 7d 7b 25 67 9b 2e" at bounding box center [696, 384] width 149 height 16
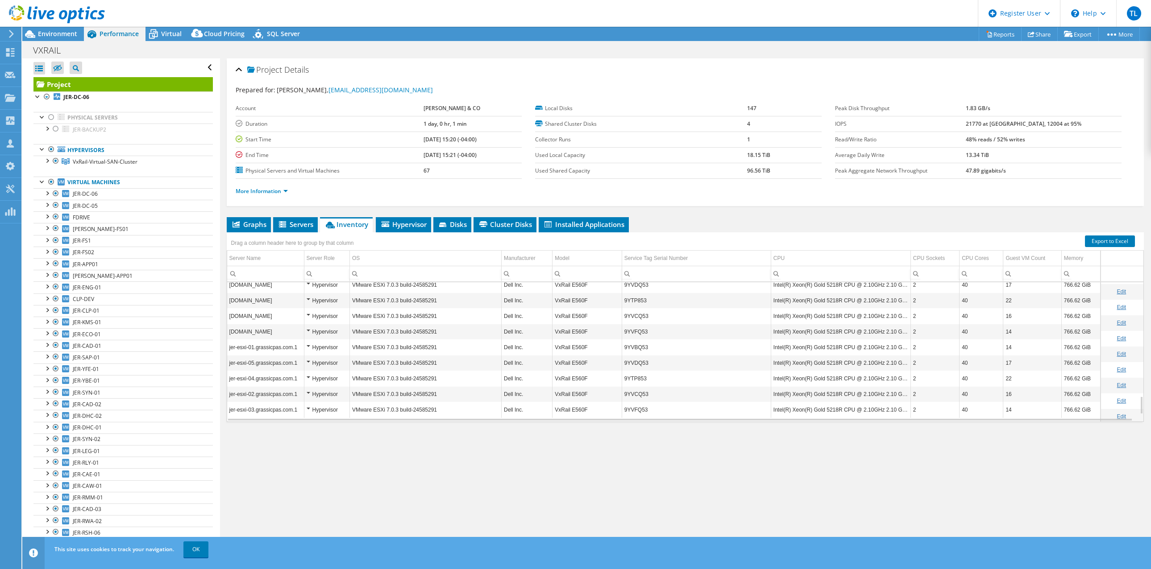
scroll to position [858, 0]
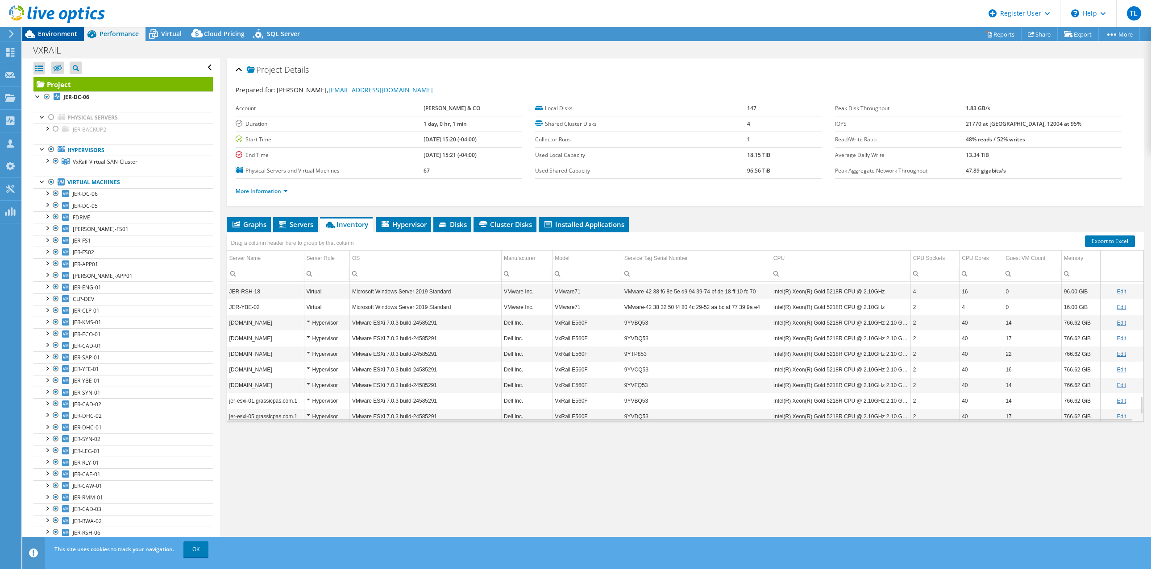
click at [67, 31] on span "Environment" at bounding box center [57, 33] width 39 height 8
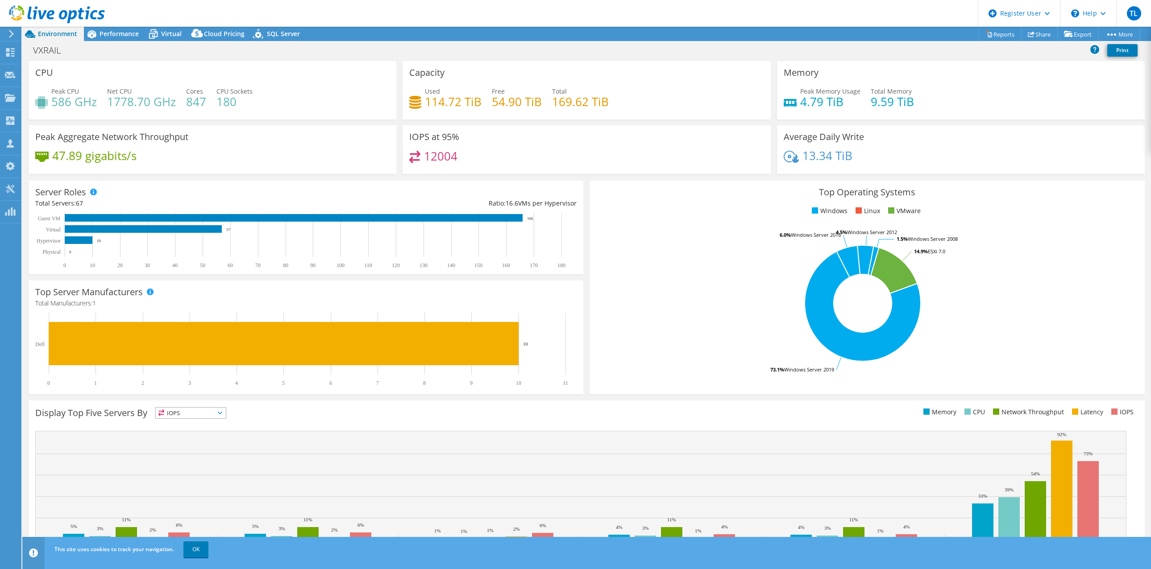
click at [370, 12] on header "TL Dell User [PERSON_NAME] [EMAIL_ADDRESS][PERSON_NAME][DOMAIN_NAME] Dell My Pr…" at bounding box center [575, 13] width 1151 height 27
click at [124, 31] on span "Performance" at bounding box center [118, 33] width 39 height 8
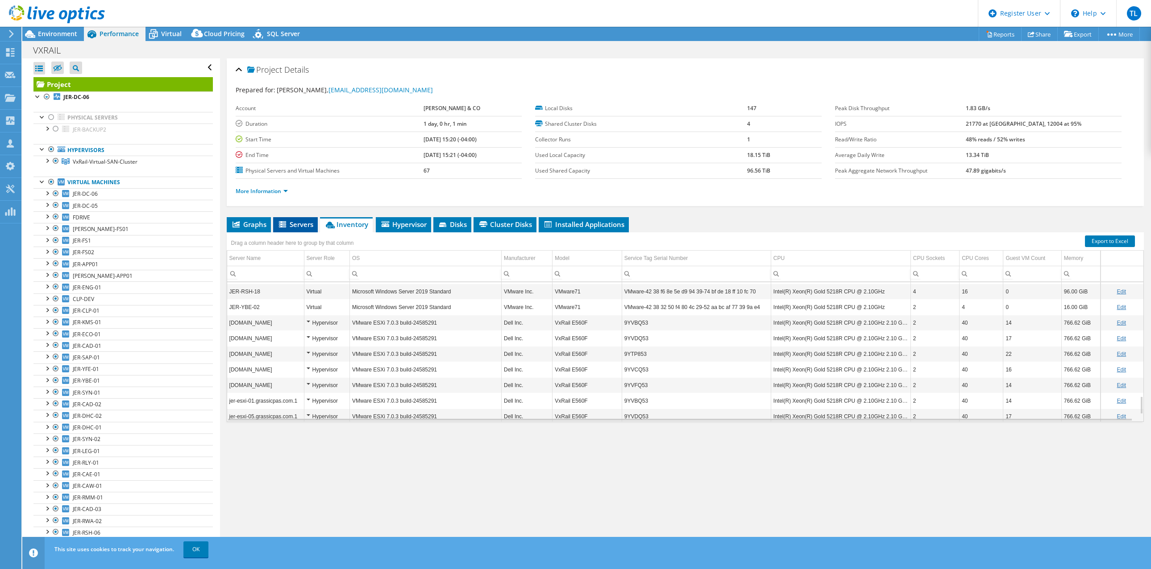
click at [298, 224] on span "Servers" at bounding box center [296, 224] width 36 height 9
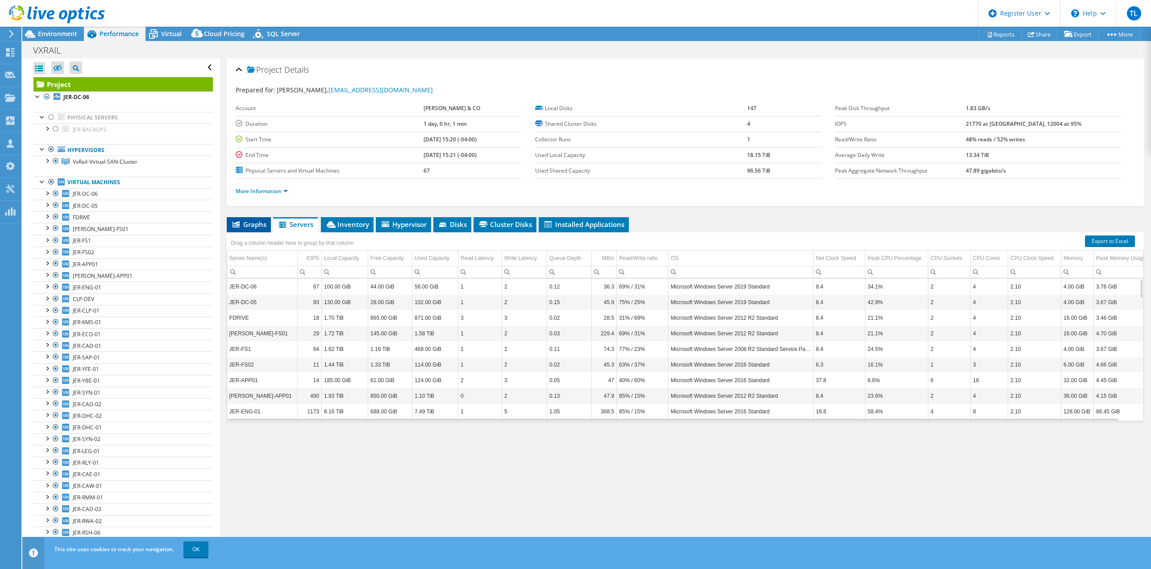
click at [254, 223] on span "Graphs" at bounding box center [248, 224] width 35 height 9
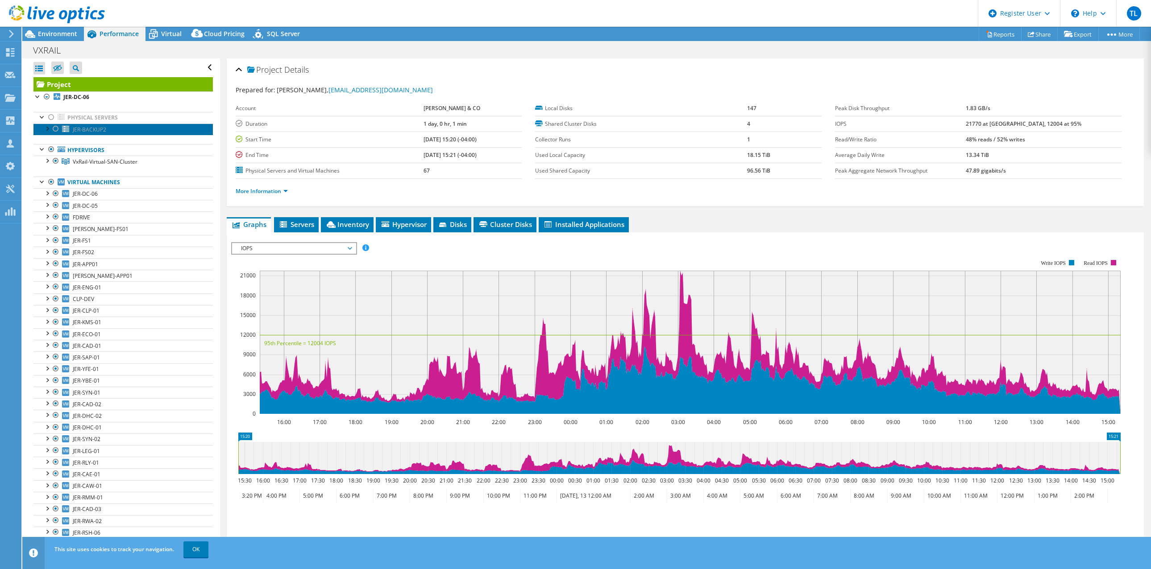
click at [96, 128] on span "JER-BACKUP2" at bounding box center [89, 130] width 33 height 8
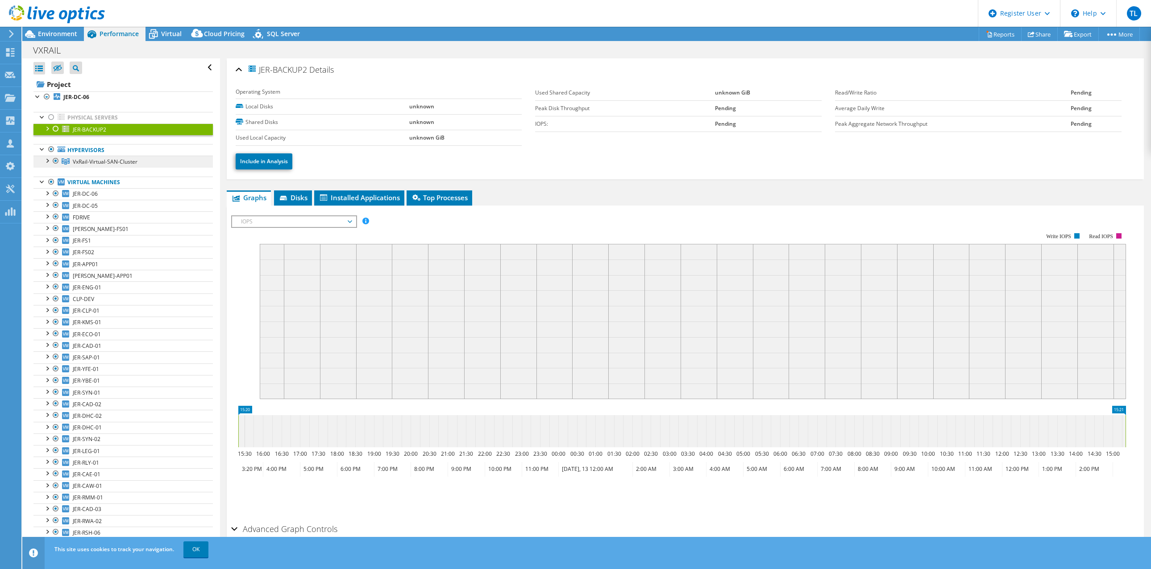
click at [102, 161] on span "VxRail-Virtual-SAN-Cluster" at bounding box center [105, 162] width 65 height 8
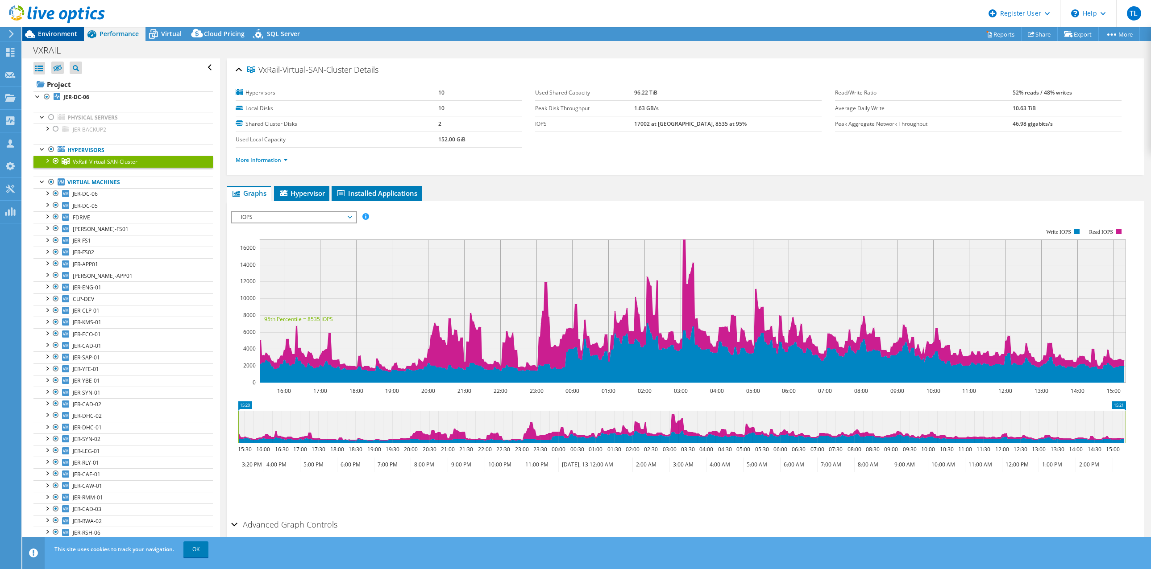
click at [57, 31] on span "Environment" at bounding box center [57, 33] width 39 height 8
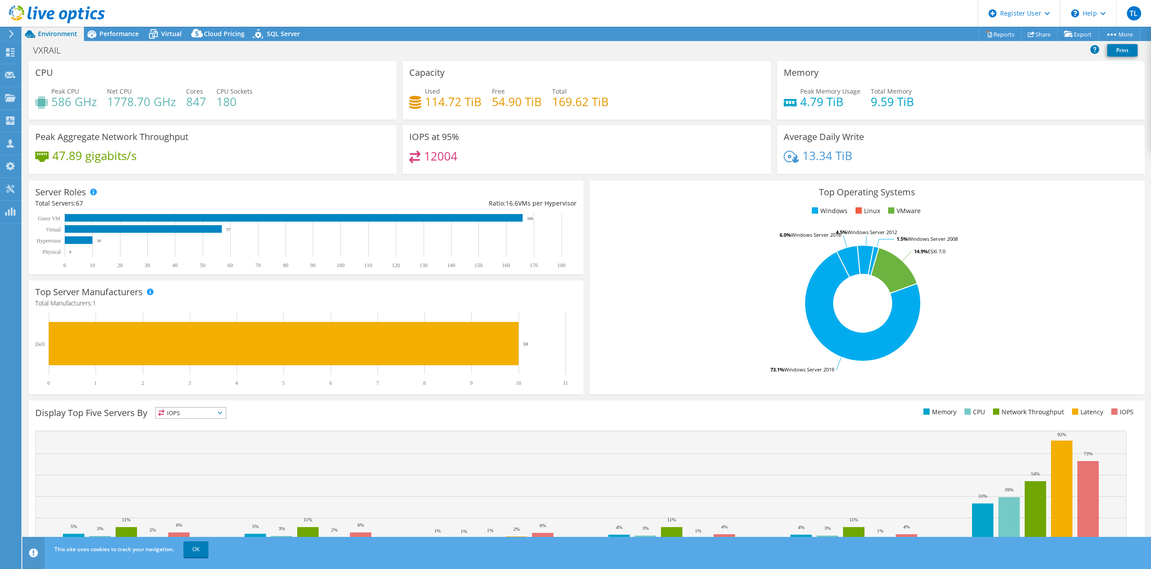
click at [281, 154] on div "47.89 gigabits/s" at bounding box center [212, 160] width 354 height 19
